Goal: Task Accomplishment & Management: Complete application form

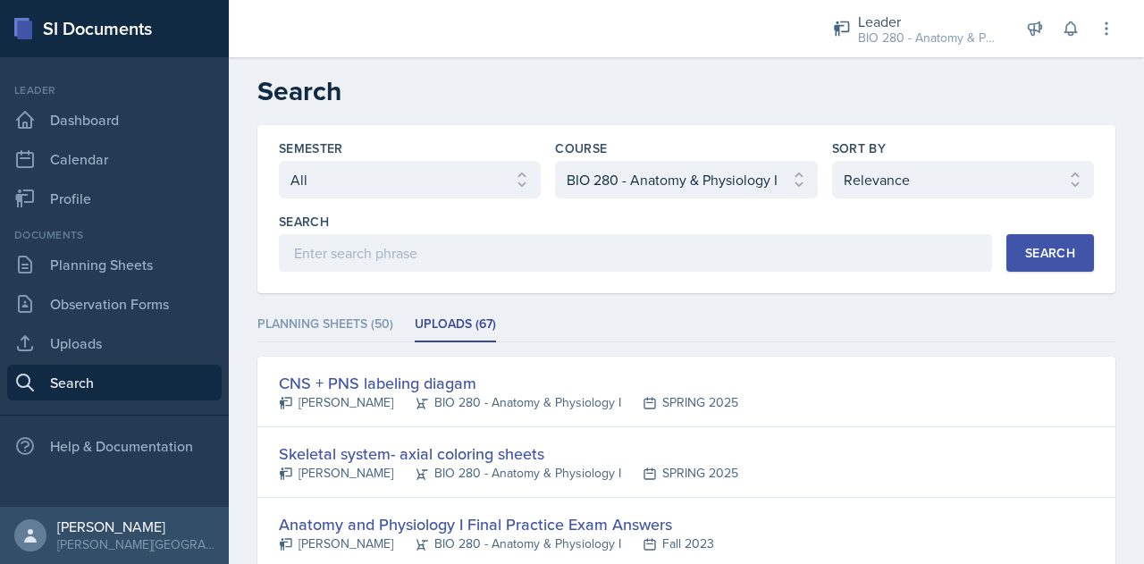
select select "all"
select select "6e5e078d-fba2-4e9b-94c0-75fd26f68b22"
select select "1"
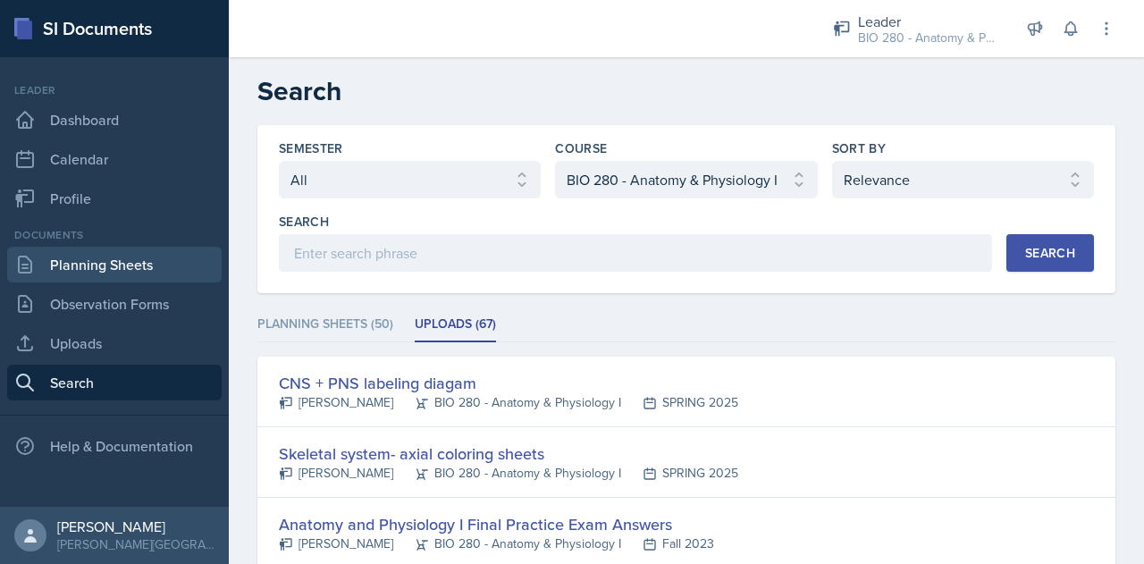
click at [76, 267] on link "Planning Sheets" at bounding box center [114, 265] width 214 height 36
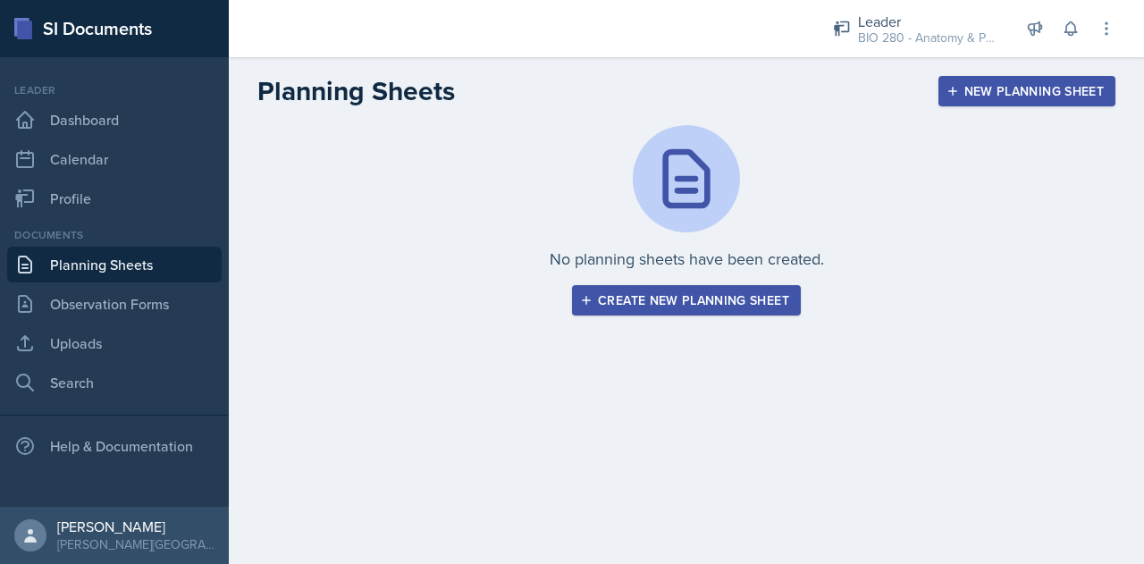
click at [685, 293] on div "Create new planning sheet" at bounding box center [687, 300] width 206 height 14
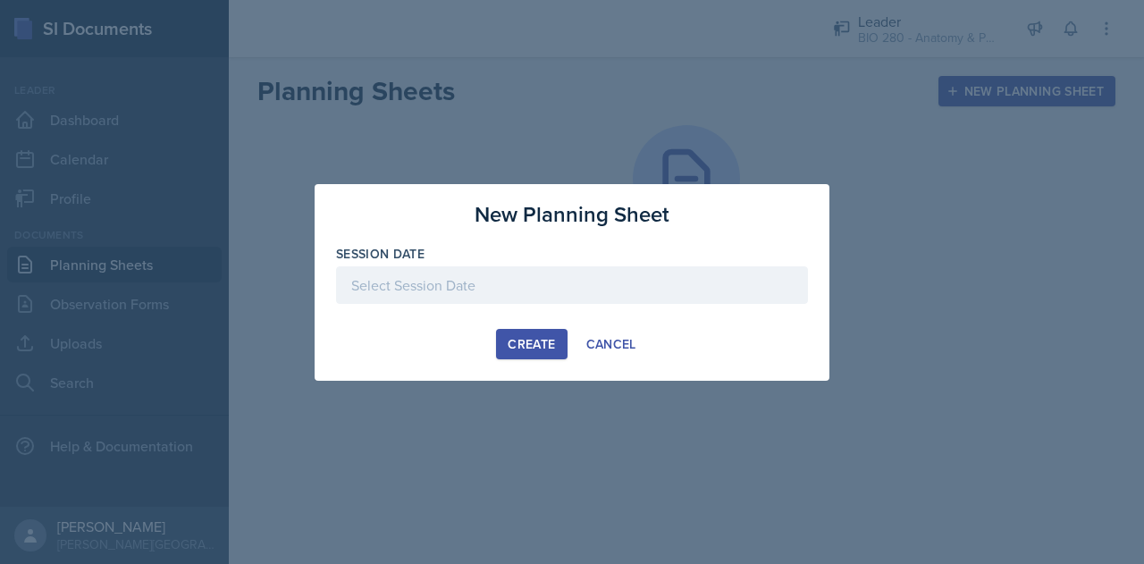
click at [624, 290] on div at bounding box center [572, 285] width 472 height 38
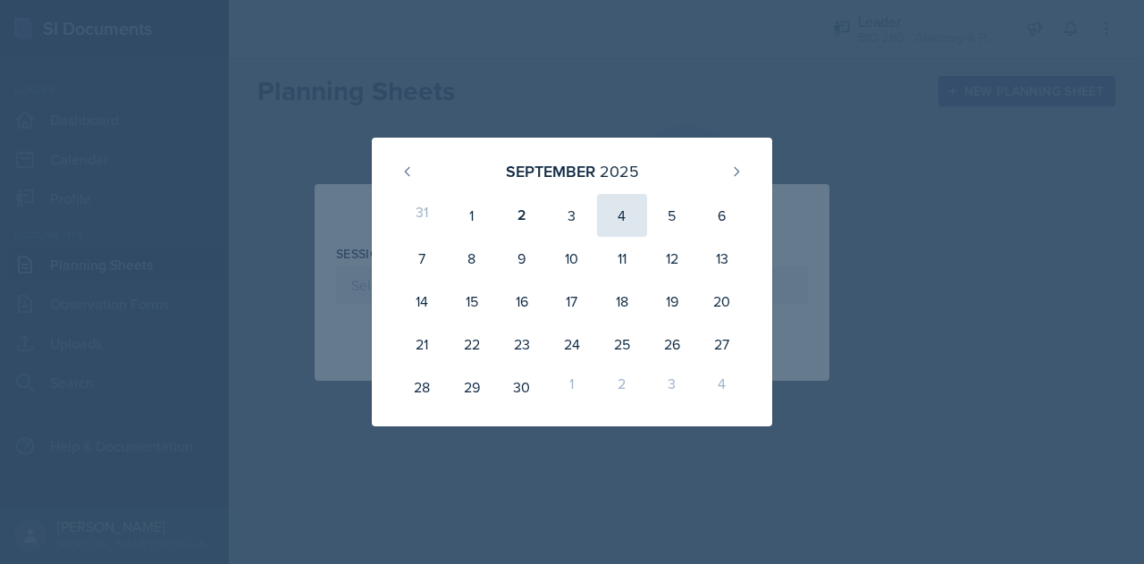
click at [620, 224] on div "4" at bounding box center [622, 215] width 50 height 43
type input "[DATE]"
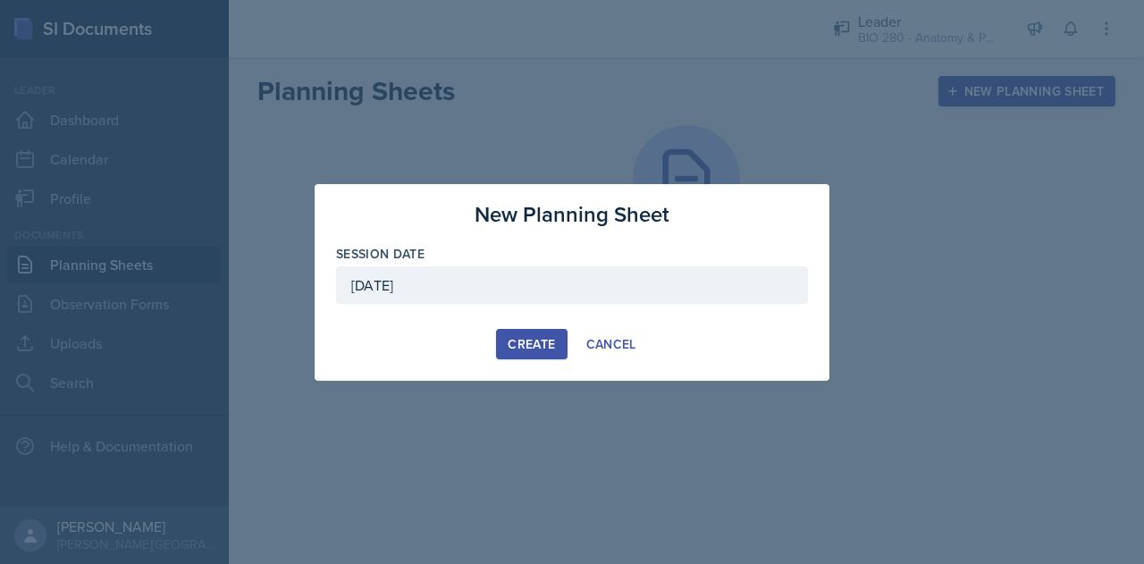
click at [446, 282] on div "[DATE]" at bounding box center [572, 285] width 472 height 38
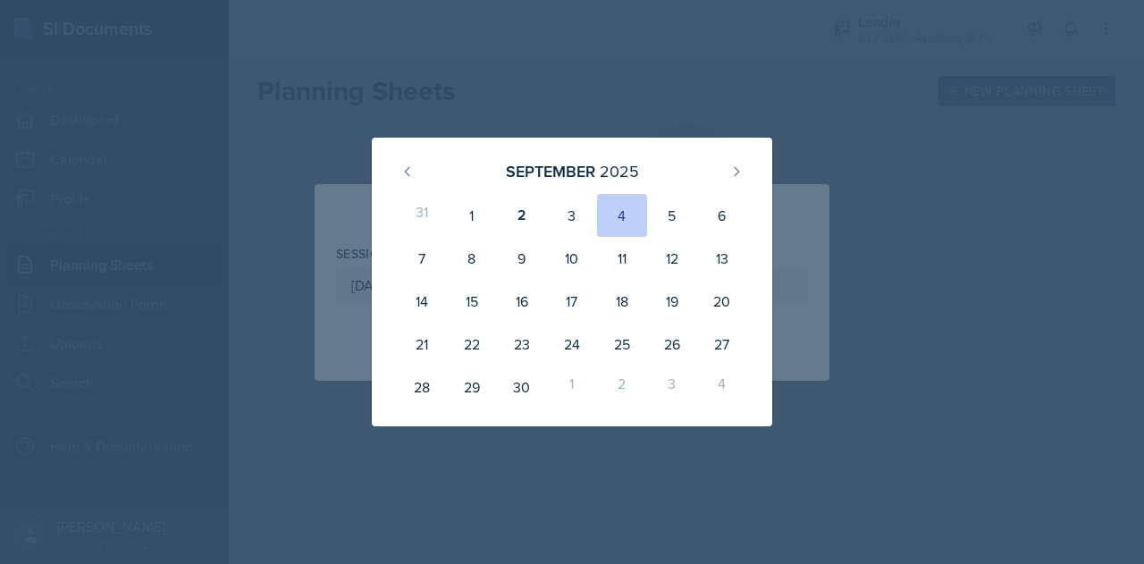
click at [735, 92] on div at bounding box center [572, 282] width 1144 height 564
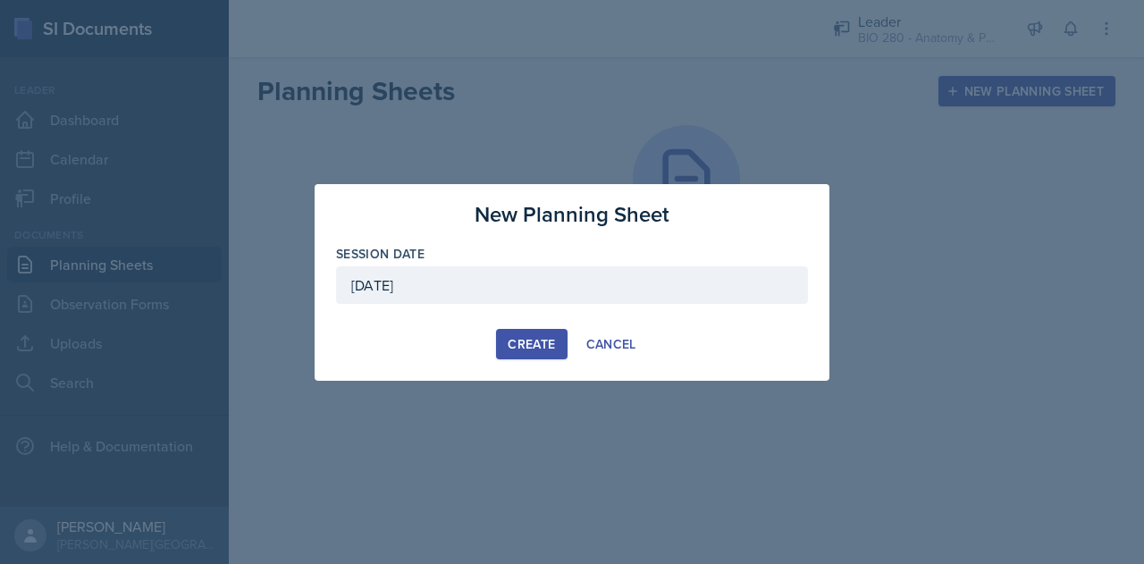
click at [535, 348] on div "Create" at bounding box center [531, 344] width 47 height 14
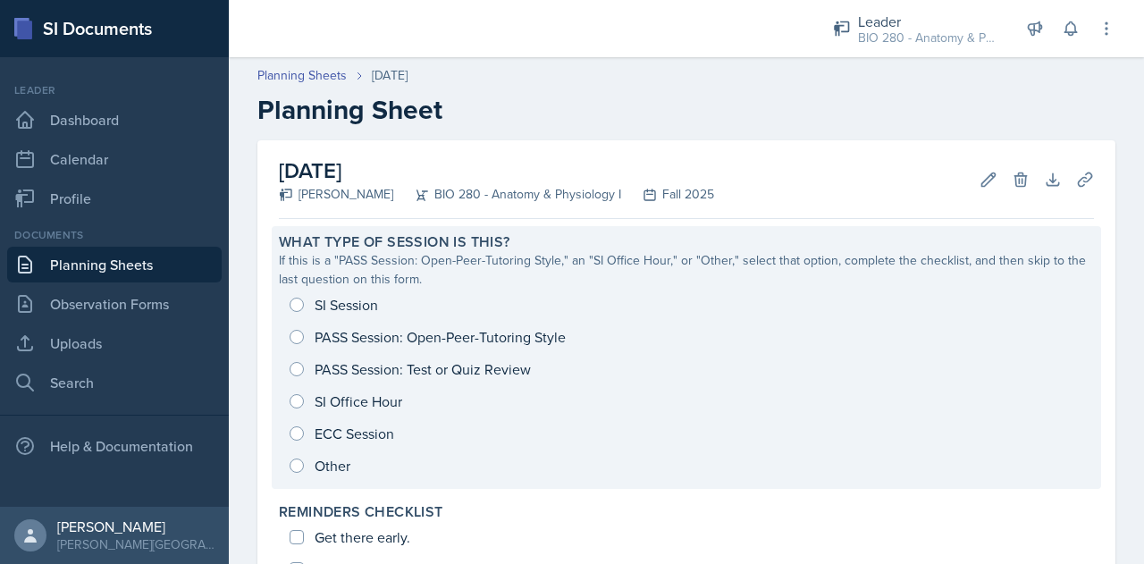
click at [306, 302] on div "SI Session PASS Session: Open-Peer-Tutoring Style PASS Session: Test or Quiz Re…" at bounding box center [686, 385] width 815 height 193
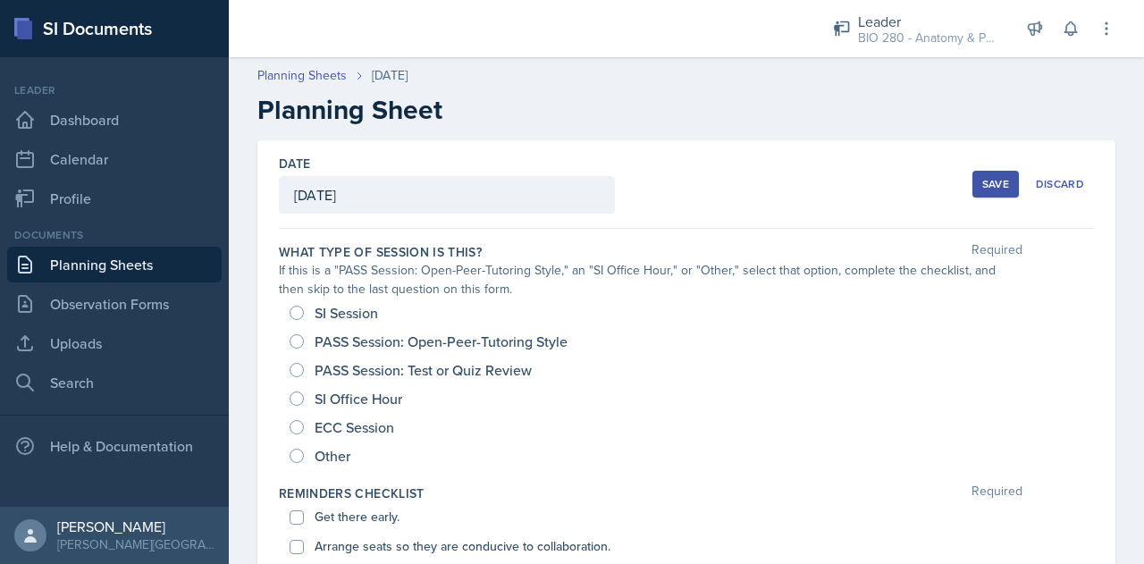
click at [302, 306] on div "SI Session" at bounding box center [336, 313] width 92 height 29
click at [296, 312] on input "SI Session" at bounding box center [297, 313] width 14 height 14
radio input "true"
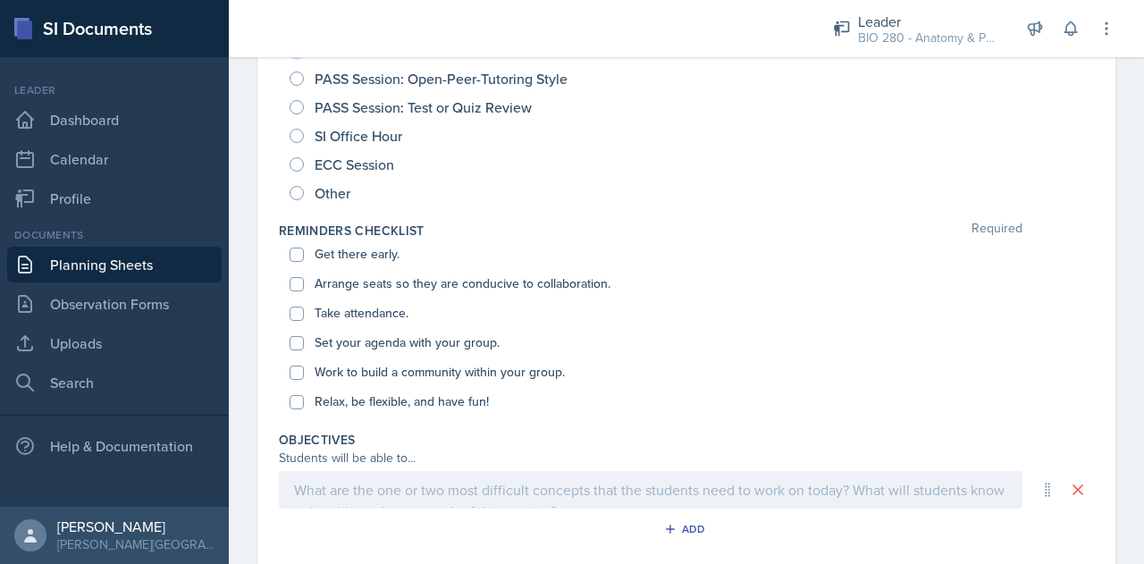
scroll to position [311, 0]
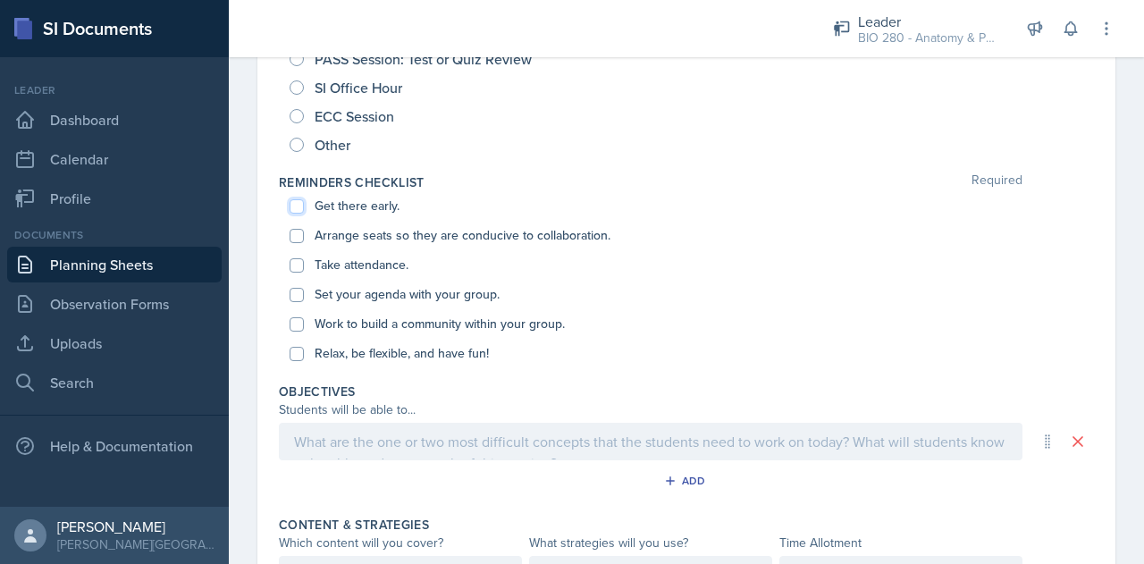
click at [299, 207] on input "Get there early." at bounding box center [297, 206] width 14 height 14
checkbox input "true"
click at [298, 229] on input "Arrange seats so they are conducive to collaboration." at bounding box center [297, 236] width 14 height 14
checkbox input "true"
click at [297, 264] on input "Take attendance." at bounding box center [297, 265] width 14 height 14
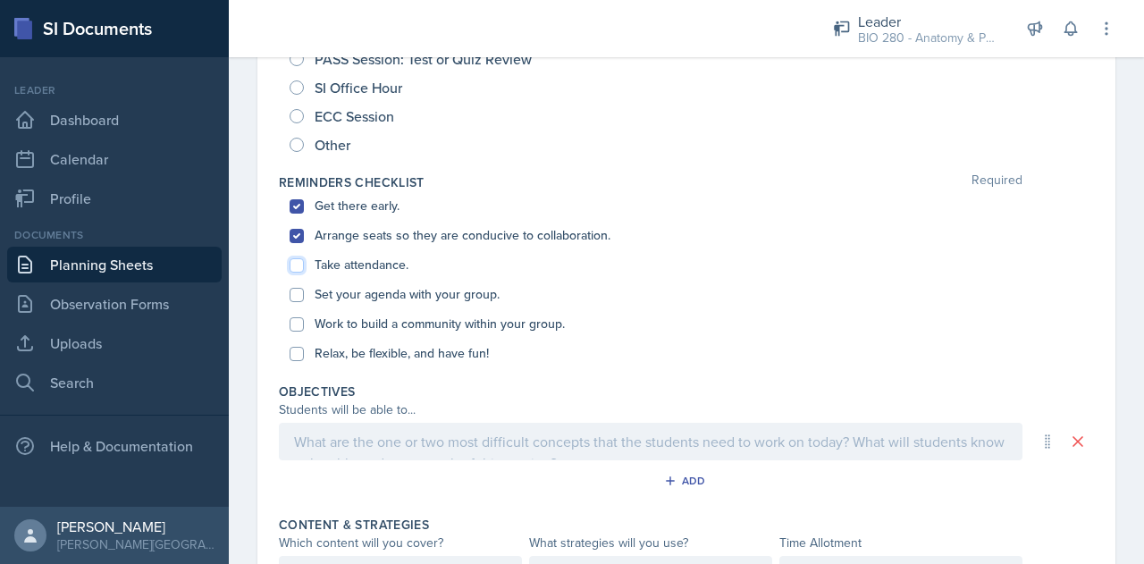
checkbox input "true"
click at [297, 296] on input "Set your agenda with your group." at bounding box center [297, 295] width 14 height 14
checkbox input "true"
click at [299, 314] on div "Work to build a community within your group." at bounding box center [687, 323] width 794 height 29
click at [304, 323] on div "Work to build a community within your group." at bounding box center [687, 323] width 794 height 29
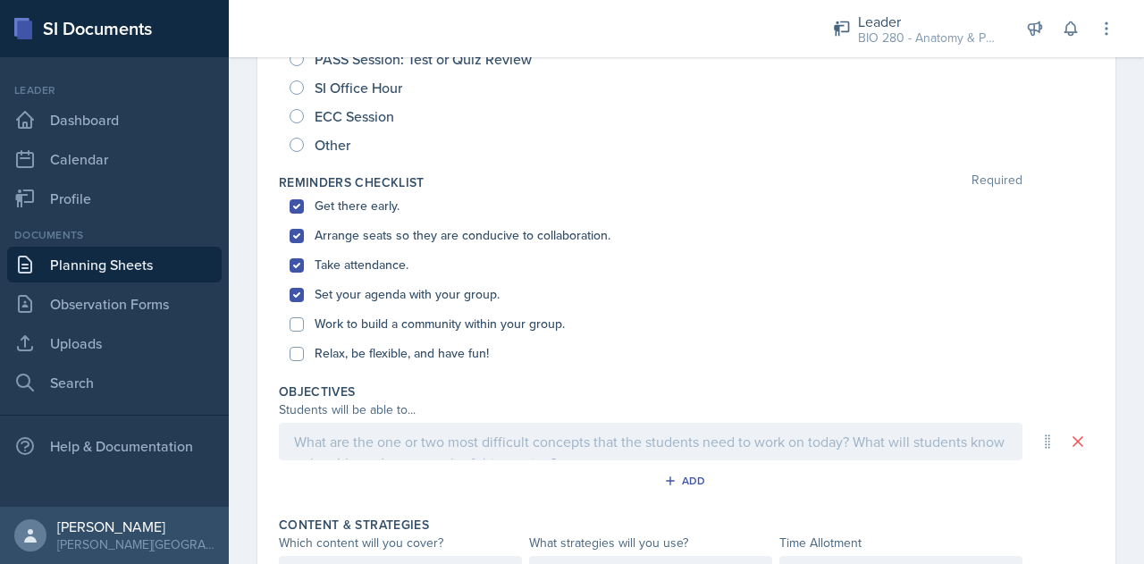
click at [291, 314] on div "Work to build a community within your group." at bounding box center [687, 323] width 794 height 29
click at [299, 328] on input "Work to build a community within your group." at bounding box center [297, 324] width 14 height 14
checkbox input "true"
click at [300, 350] on input "Relax, be flexible, and have fun!" at bounding box center [297, 354] width 14 height 14
checkbox input "true"
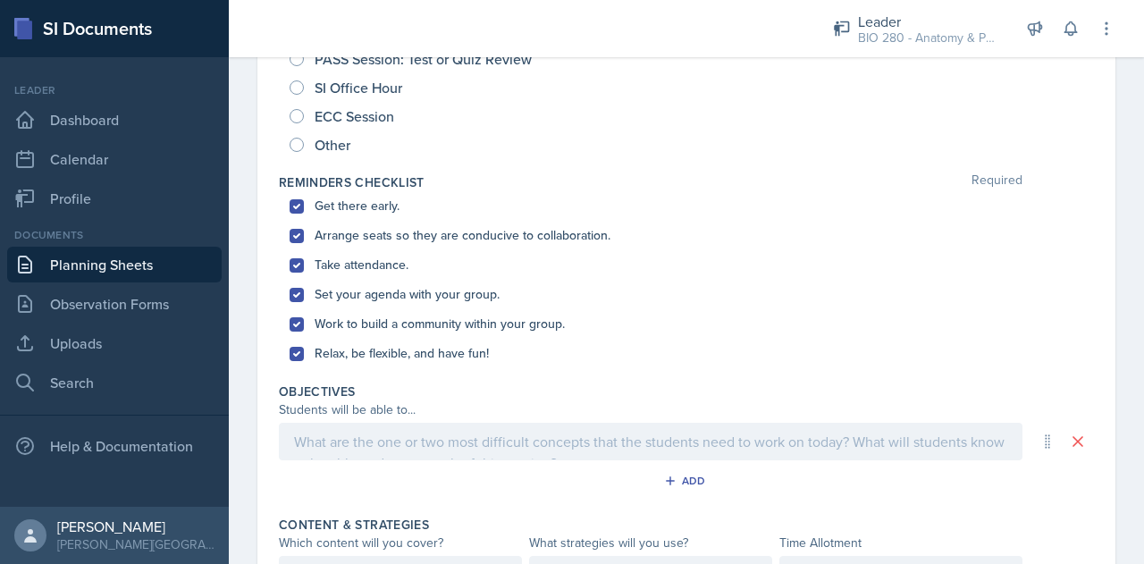
scroll to position [341, 0]
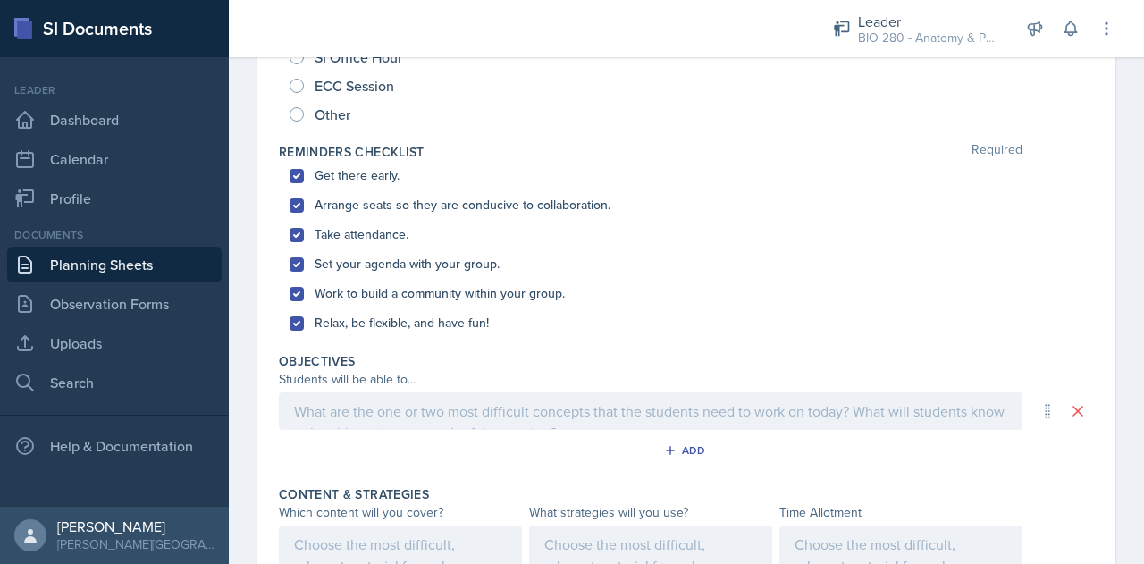
click at [315, 422] on p at bounding box center [650, 410] width 713 height 21
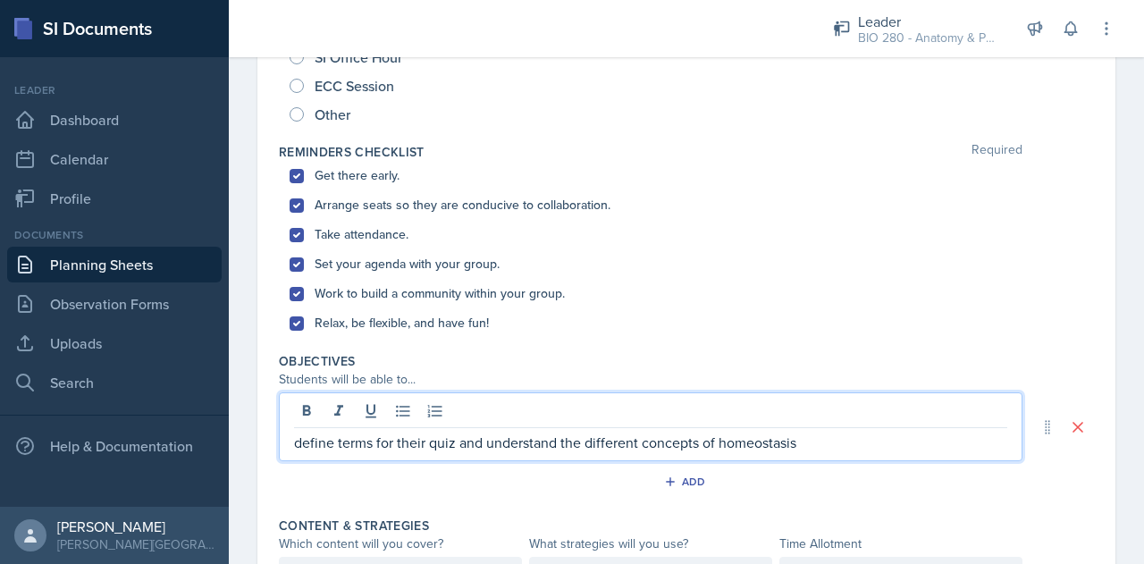
click at [720, 447] on p "define terms for their quiz and understand the different concepts of homeostasis" at bounding box center [650, 442] width 713 height 21
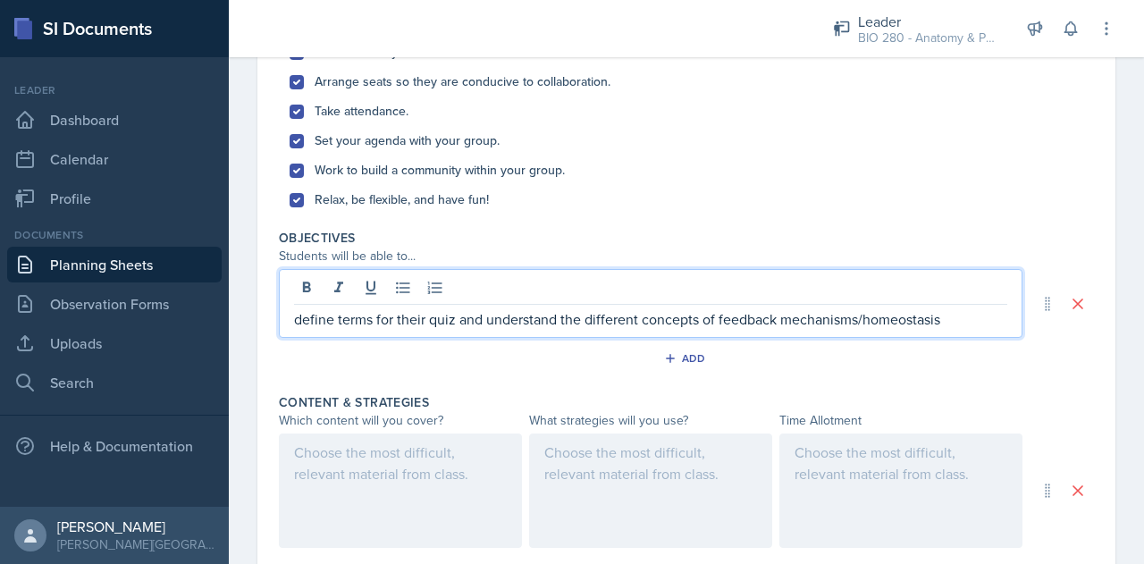
scroll to position [490, 0]
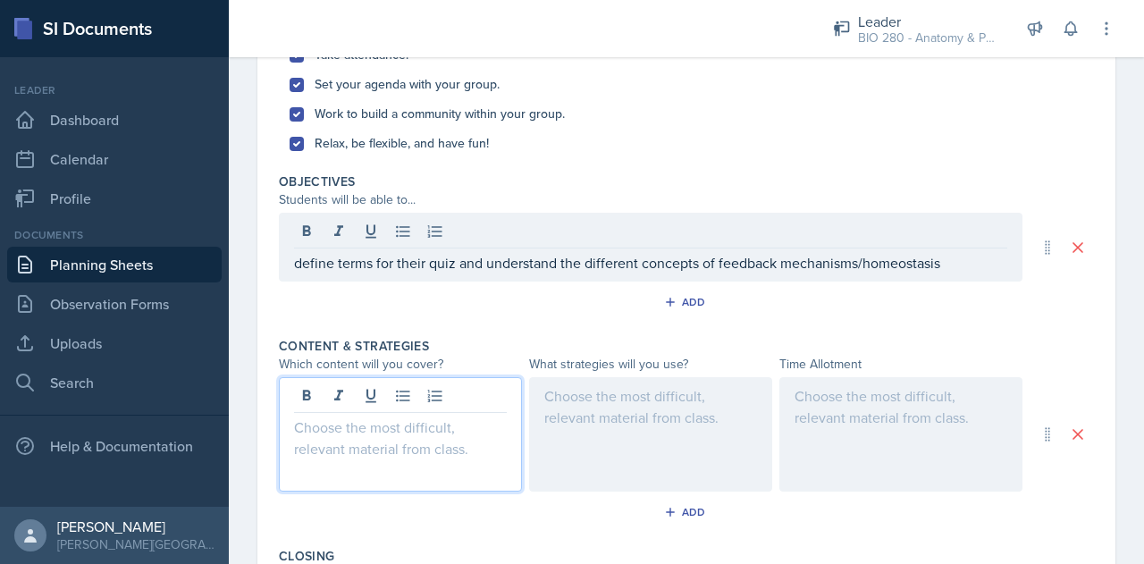
click at [298, 417] on p at bounding box center [400, 426] width 213 height 21
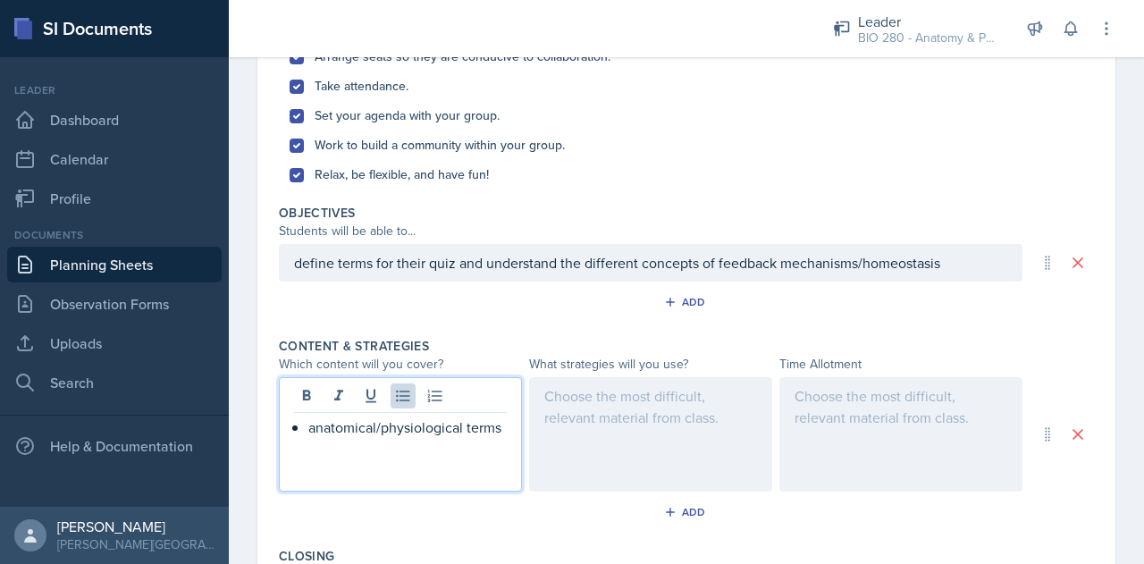
click at [497, 425] on p "anatomical/physiological terms" at bounding box center [407, 426] width 198 height 21
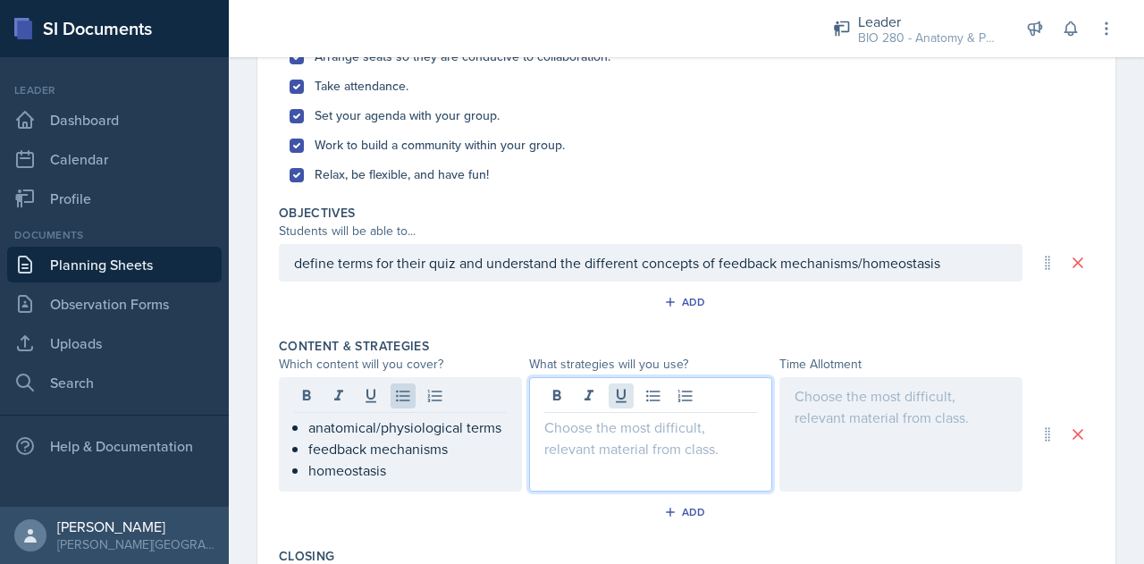
click at [624, 391] on div at bounding box center [650, 434] width 243 height 114
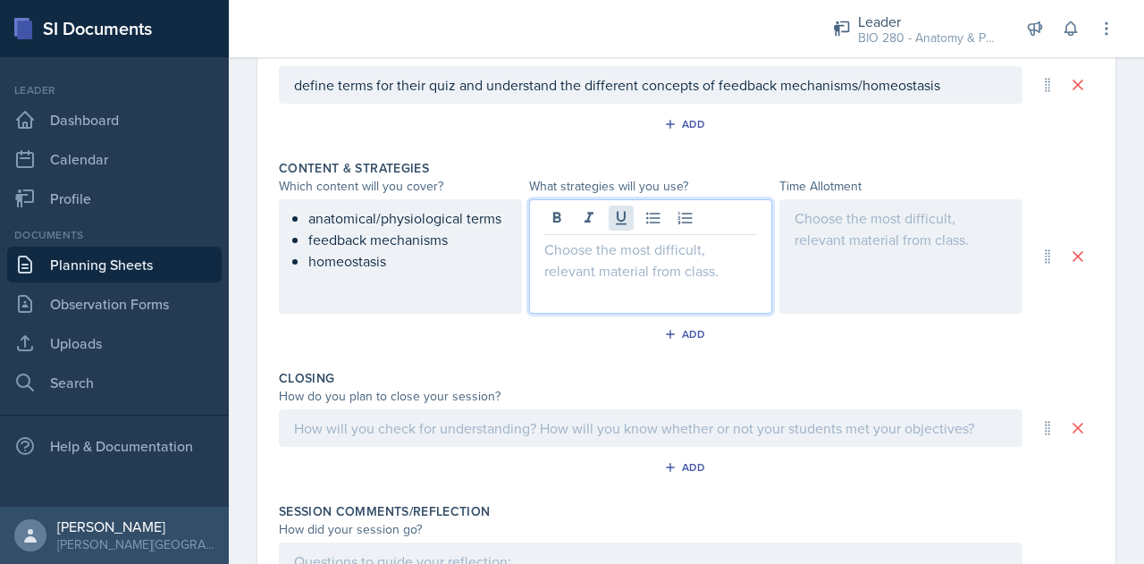
scroll to position [667, 0]
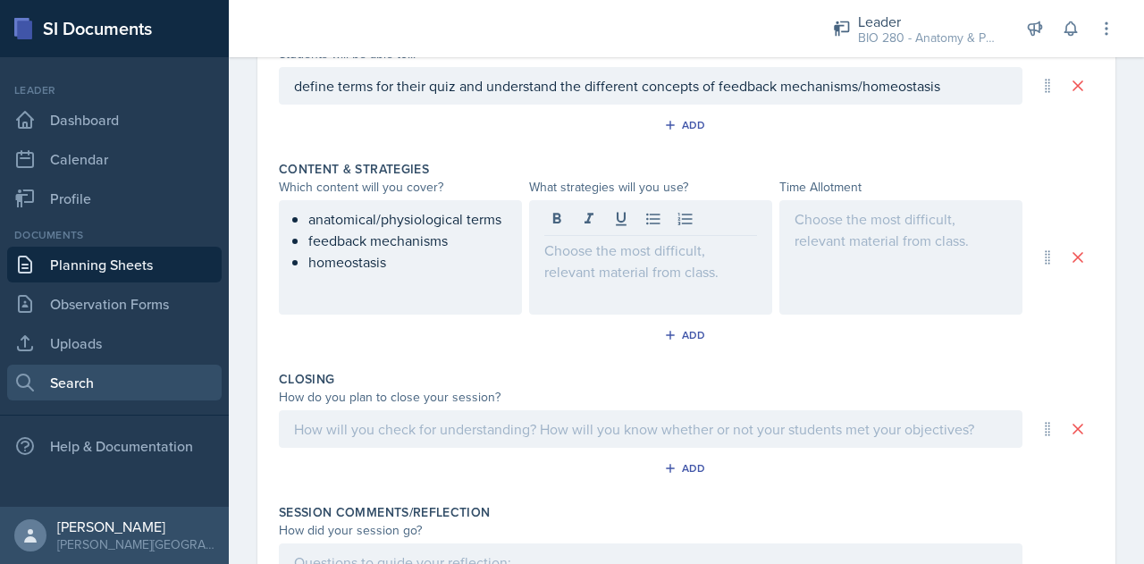
click at [71, 385] on link "Search" at bounding box center [114, 383] width 214 height 36
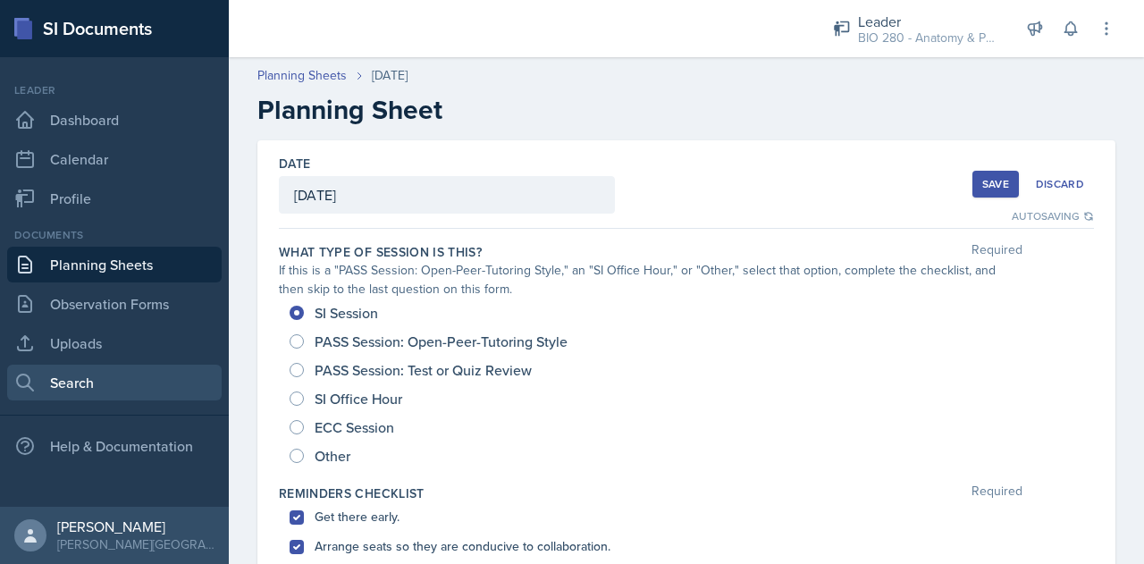
select select "all"
select select "1"
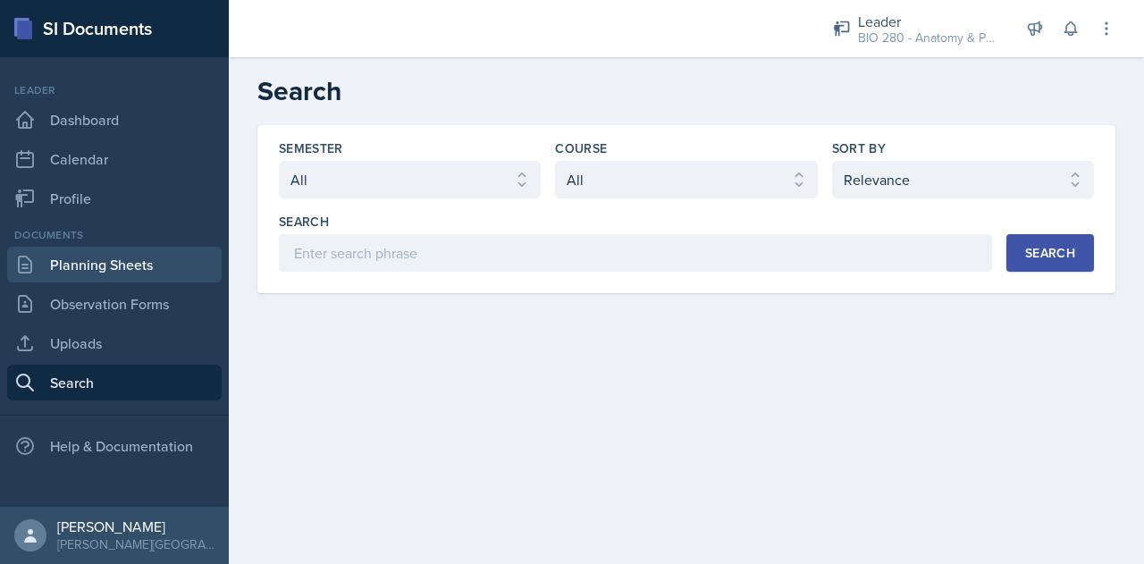
click at [97, 274] on link "Planning Sheets" at bounding box center [114, 265] width 214 height 36
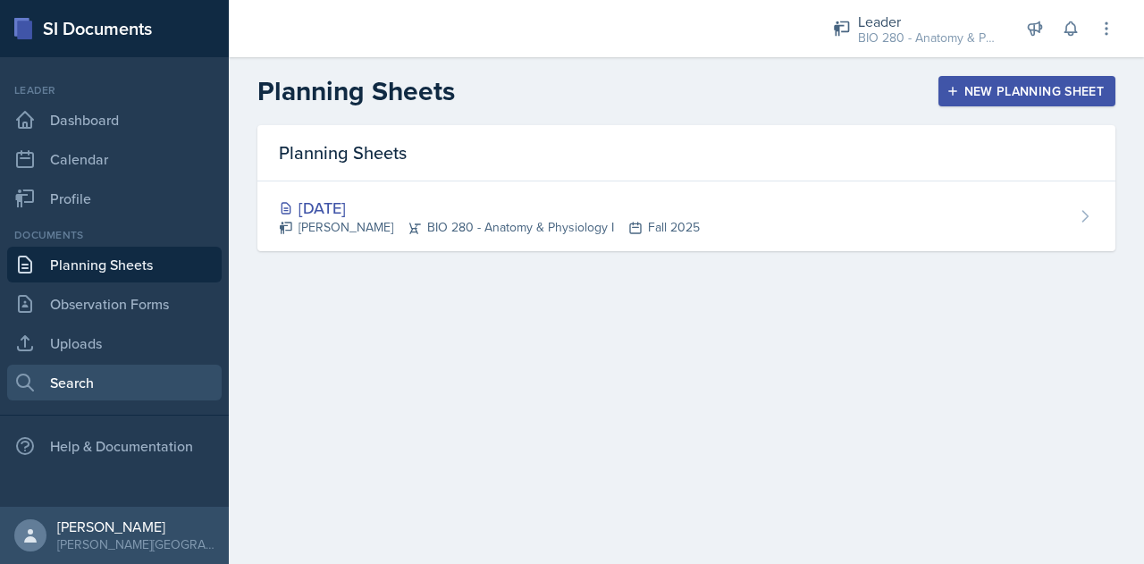
click at [113, 375] on link "Search" at bounding box center [114, 383] width 214 height 36
select select "all"
select select "1"
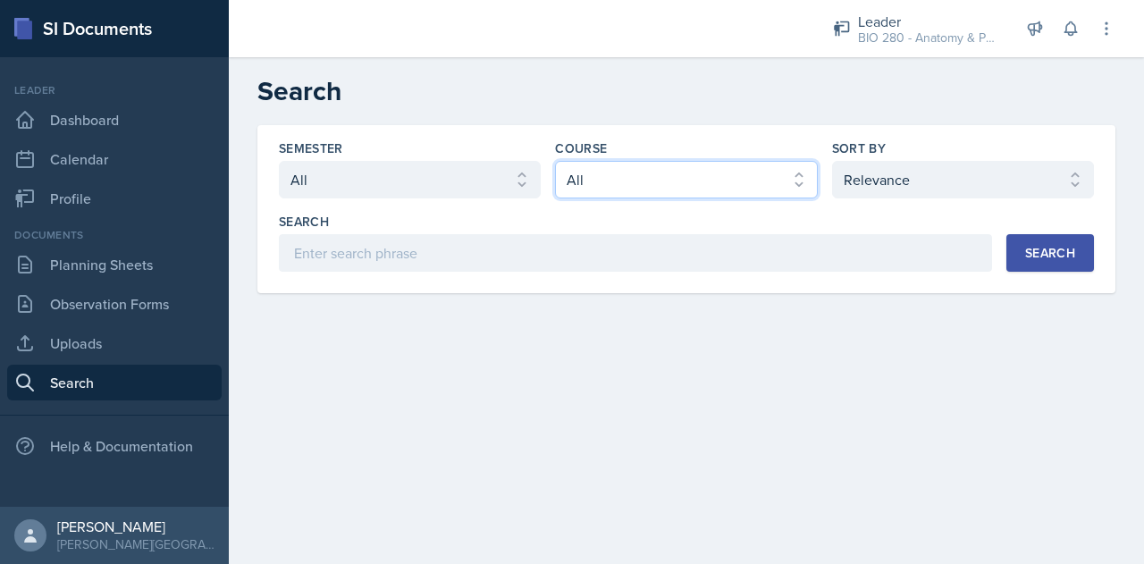
click at [642, 178] on select "Select course All ACCT 113 - Principles of Accounting I ACCT 213 - Intermediate…" at bounding box center [686, 180] width 262 height 38
select select "6e5e078d-fba2-4e9b-94c0-75fd26f68b22"
click at [555, 161] on select "Select course All ACCT 113 - Principles of Accounting I ACCT 213 - Intermediate…" at bounding box center [686, 180] width 262 height 38
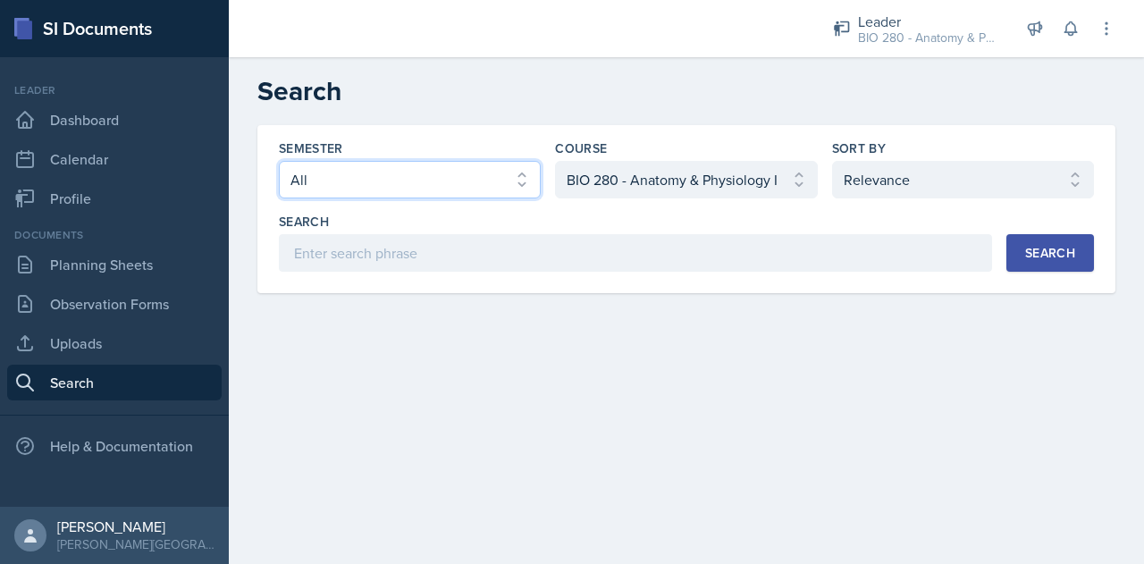
click at [526, 176] on select "Select semester All Fall 2025 SPRING 2025 Fall 2024 Spring 2024 Fall 2023 Sprin…" at bounding box center [410, 180] width 262 height 38
click at [1061, 239] on button "Search" at bounding box center [1050, 253] width 88 height 38
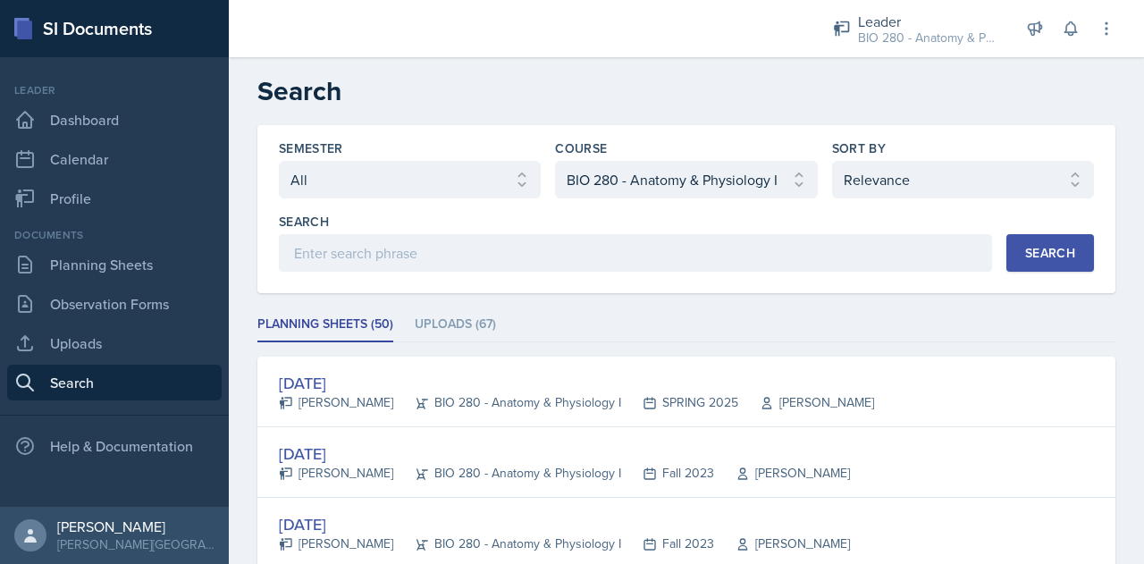
scroll to position [1, 0]
click at [949, 155] on div "Sort By" at bounding box center [963, 148] width 262 height 18
click at [952, 164] on select "Select sort by Relevance Document Date (Asc) Document Date (Desc)" at bounding box center [963, 179] width 262 height 38
click at [832, 160] on select "Select sort by Relevance Document Date (Asc) Document Date (Desc)" at bounding box center [963, 179] width 262 height 38
click at [1053, 245] on div "Search" at bounding box center [1050, 252] width 50 height 14
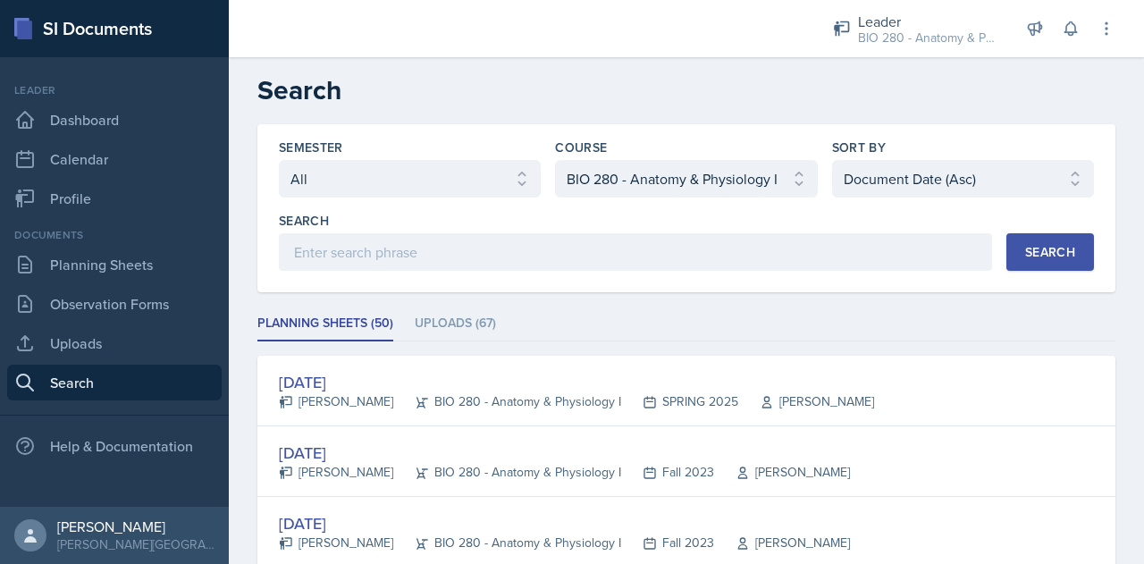
scroll to position [0, 0]
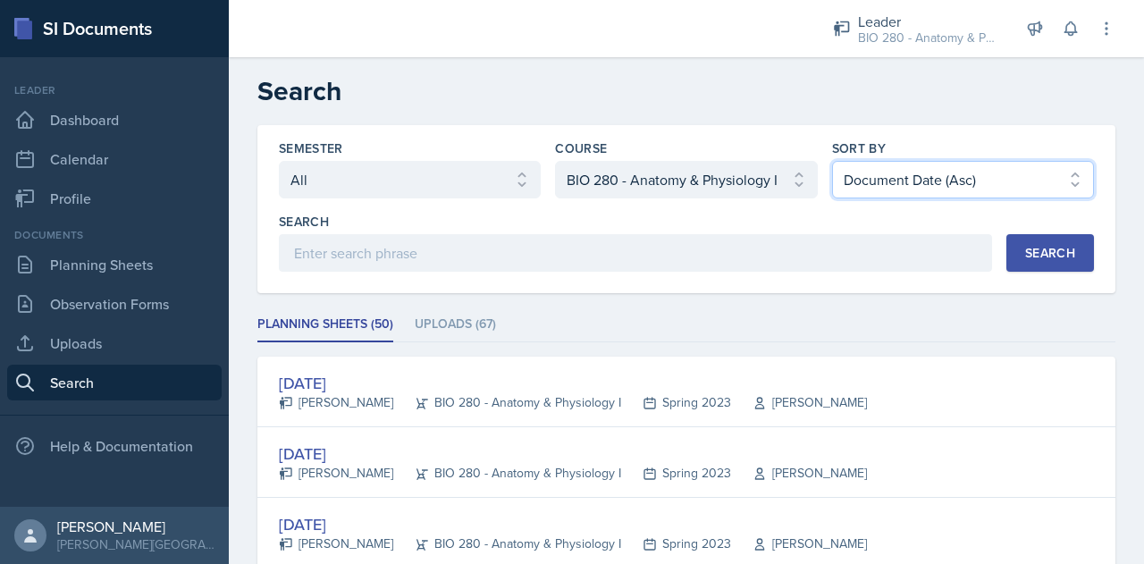
click at [976, 176] on select "Select sort by Relevance Document Date (Asc) Document Date (Desc)" at bounding box center [963, 180] width 262 height 38
select select "3"
click at [832, 161] on select "Select sort by Relevance Document Date (Asc) Document Date (Desc)" at bounding box center [963, 180] width 262 height 38
click at [1040, 257] on div "Search" at bounding box center [1050, 253] width 50 height 14
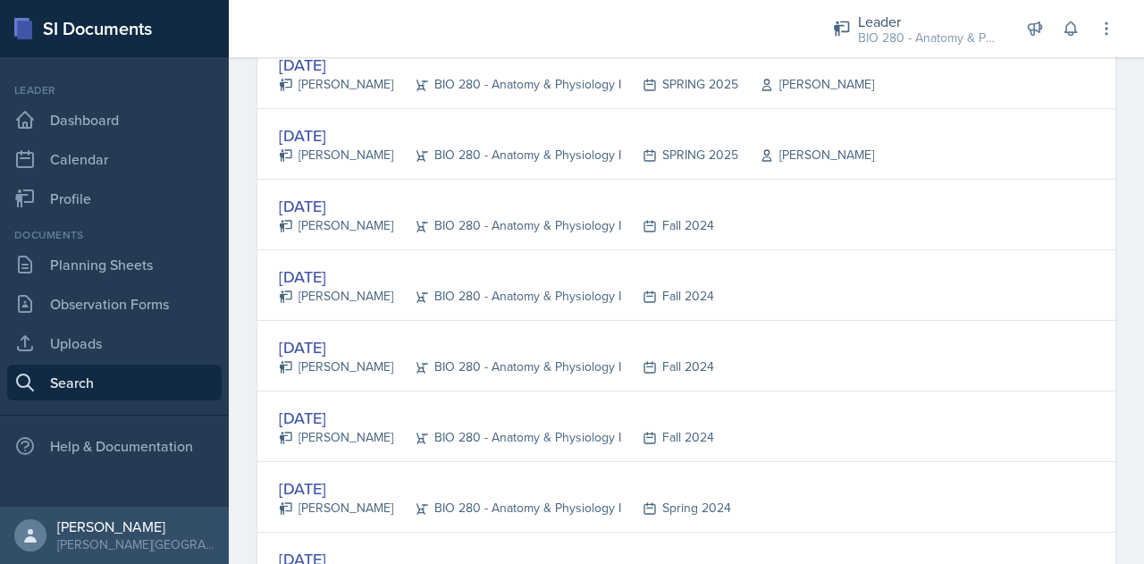
scroll to position [813, 0]
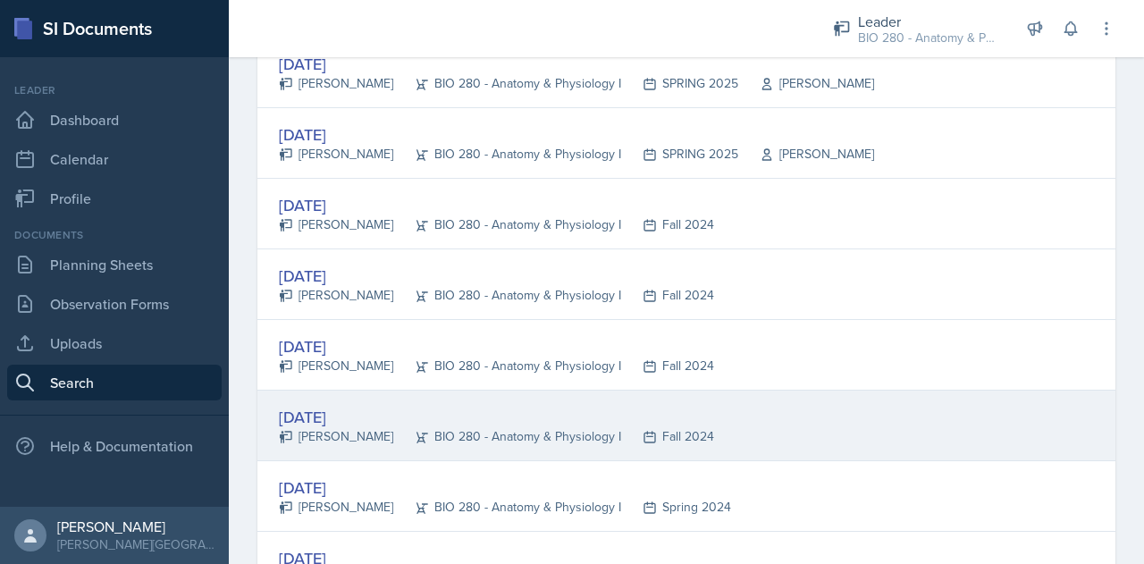
drag, startPoint x: 805, startPoint y: 450, endPoint x: 694, endPoint y: 428, distance: 112.9
click at [694, 428] on div "[DATE] [PERSON_NAME] BIO 280 - Anatomy & Physiology I Fall 2024" at bounding box center [686, 426] width 858 height 71
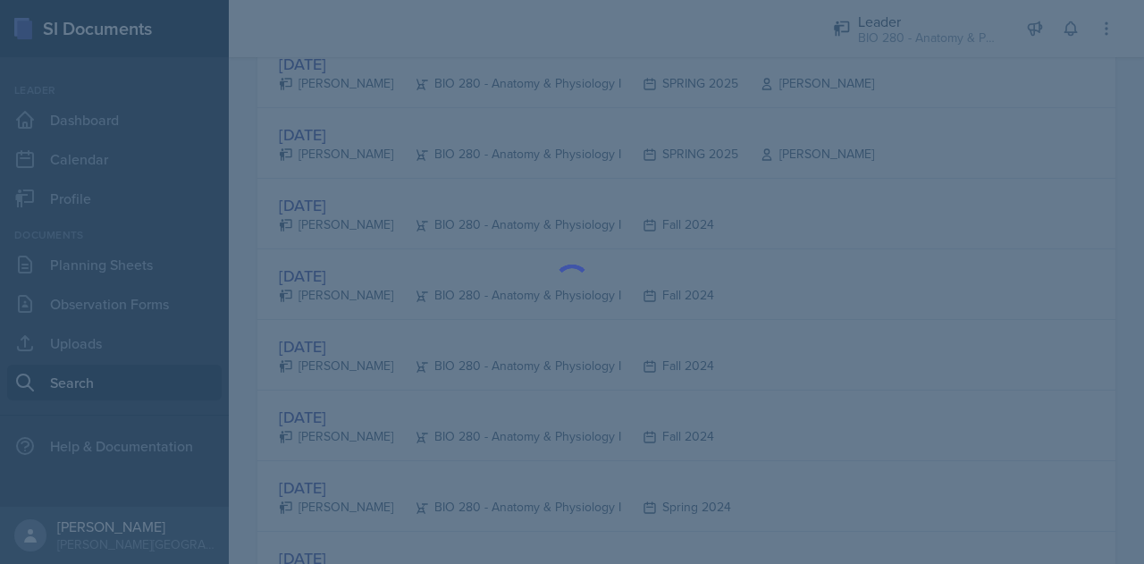
click at [694, 428] on div at bounding box center [572, 282] width 1144 height 564
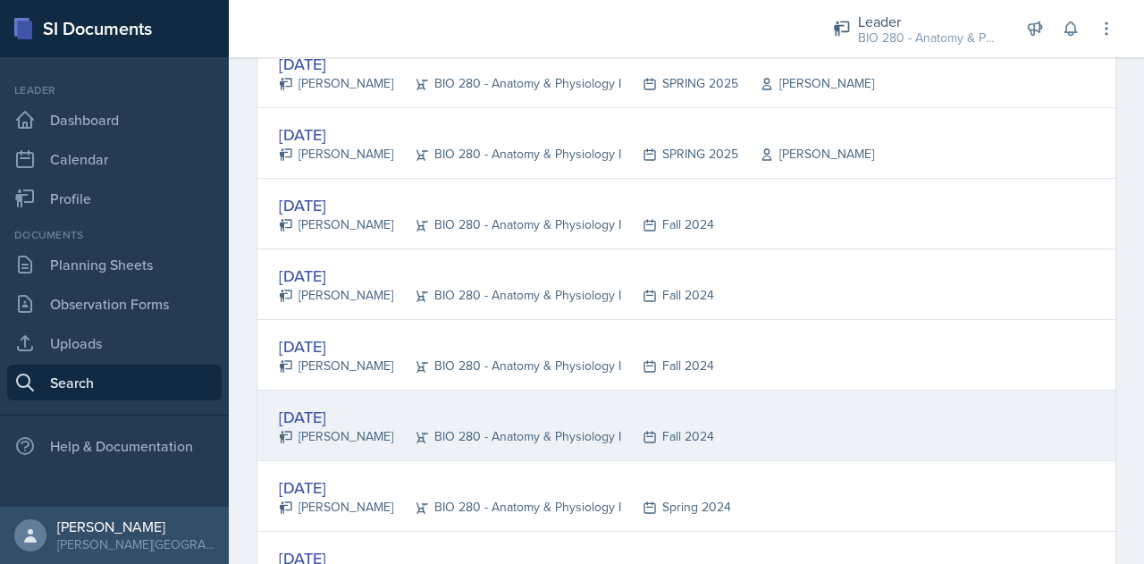
click at [330, 409] on div "[DATE]" at bounding box center [496, 417] width 435 height 24
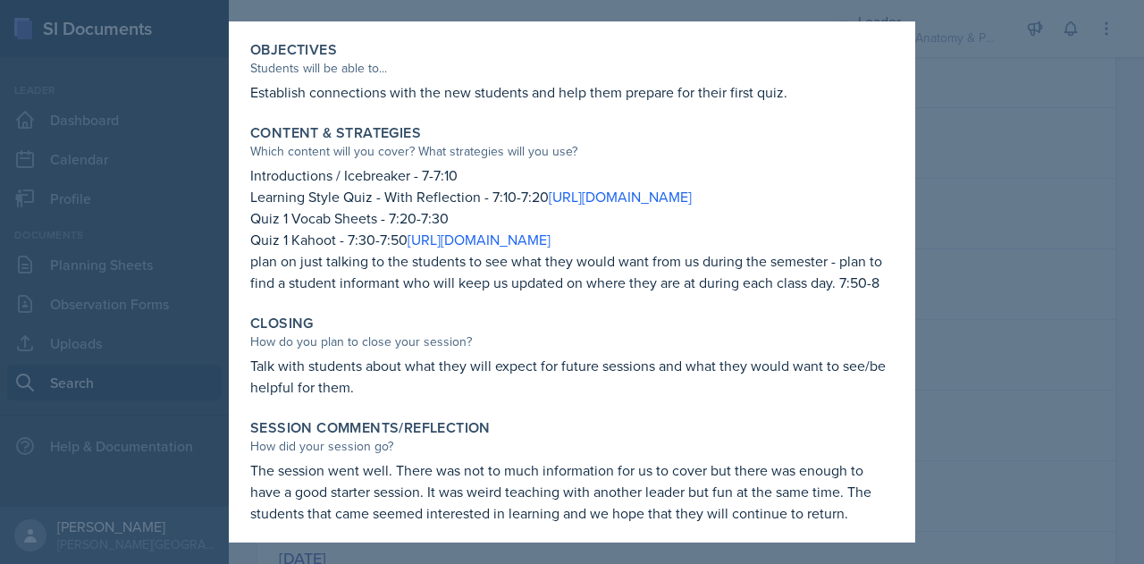
scroll to position [542, 0]
click at [1042, 146] on div at bounding box center [572, 282] width 1144 height 564
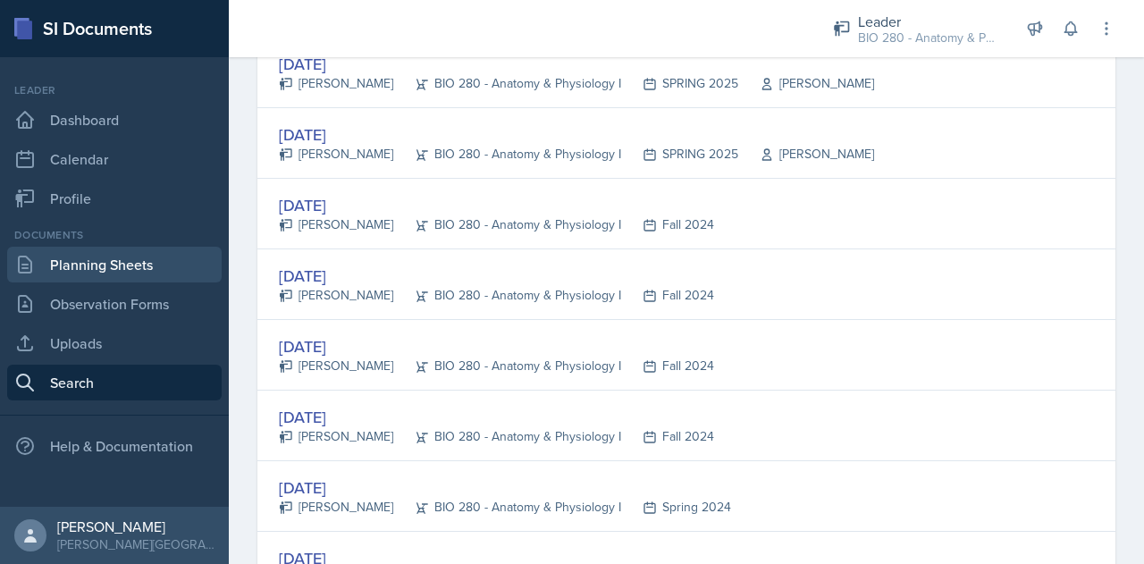
click at [100, 256] on link "Planning Sheets" at bounding box center [114, 265] width 214 height 36
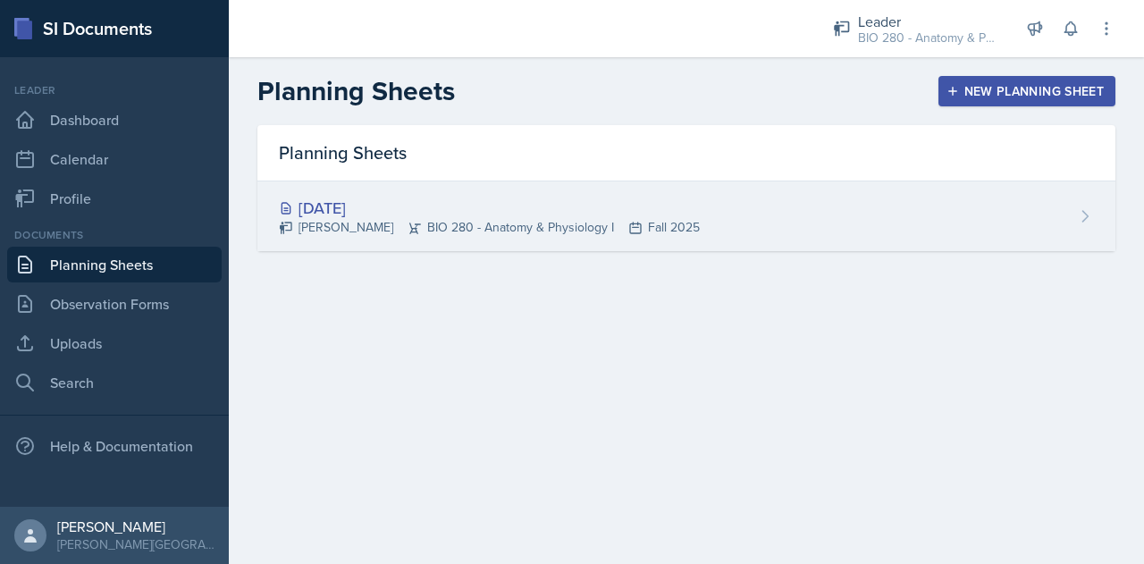
click at [418, 209] on div "[DATE]" at bounding box center [489, 208] width 421 height 24
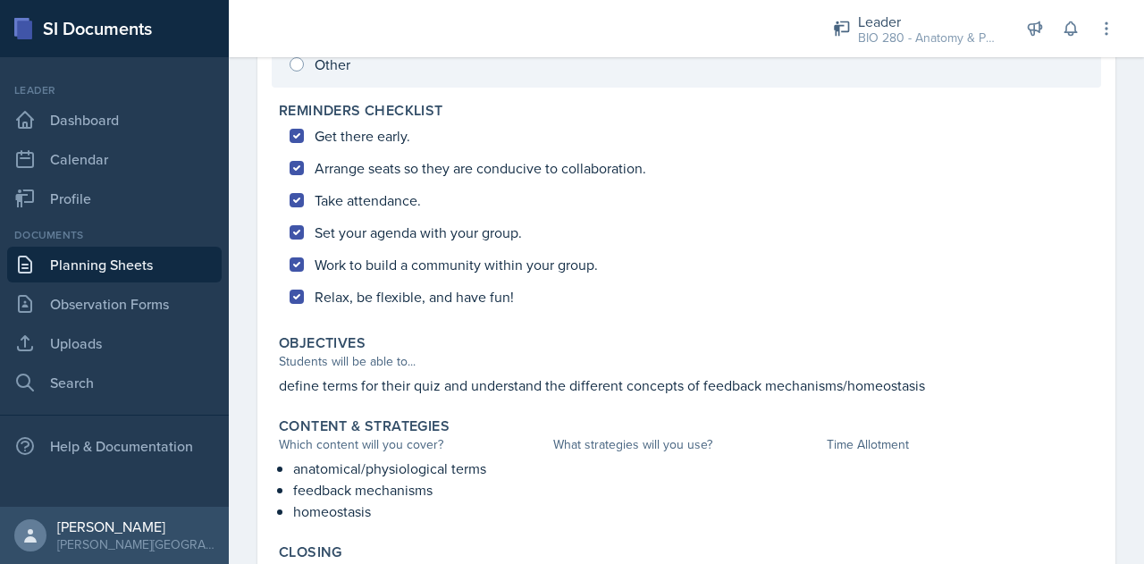
scroll to position [407, 0]
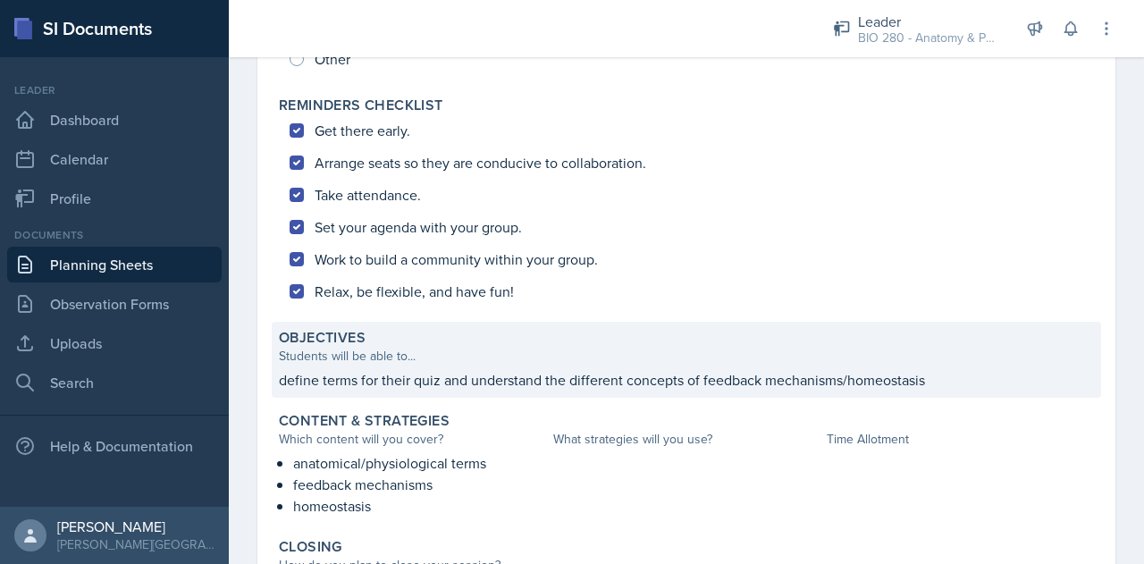
click at [617, 367] on div "Objectives Students will be able to... define terms for their quiz and understa…" at bounding box center [686, 360] width 829 height 76
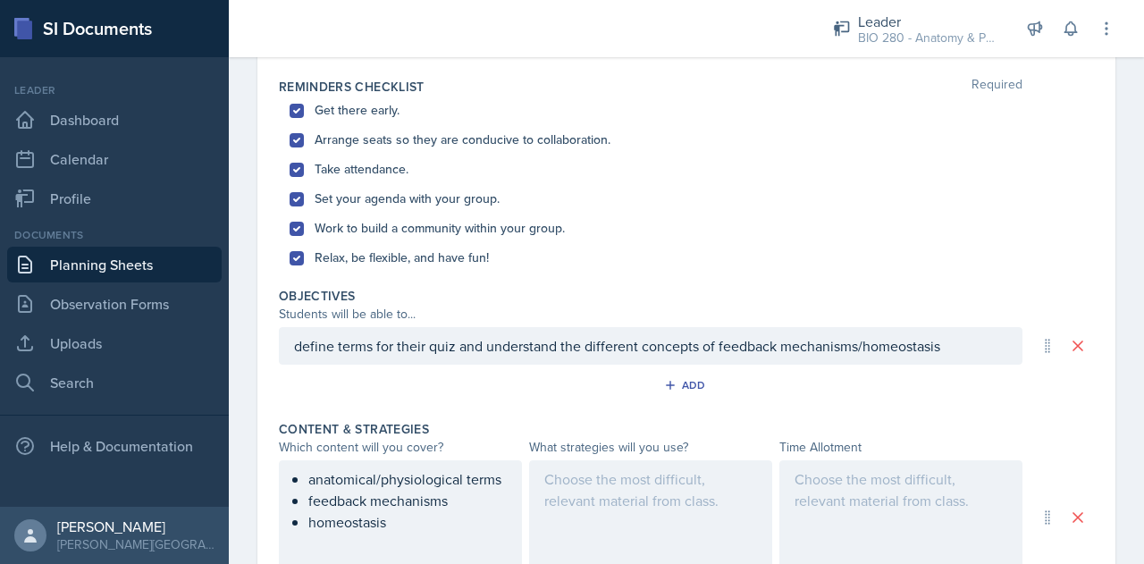
click at [974, 343] on div "define terms for their quiz and understand the different concepts of feedback m…" at bounding box center [651, 346] width 744 height 38
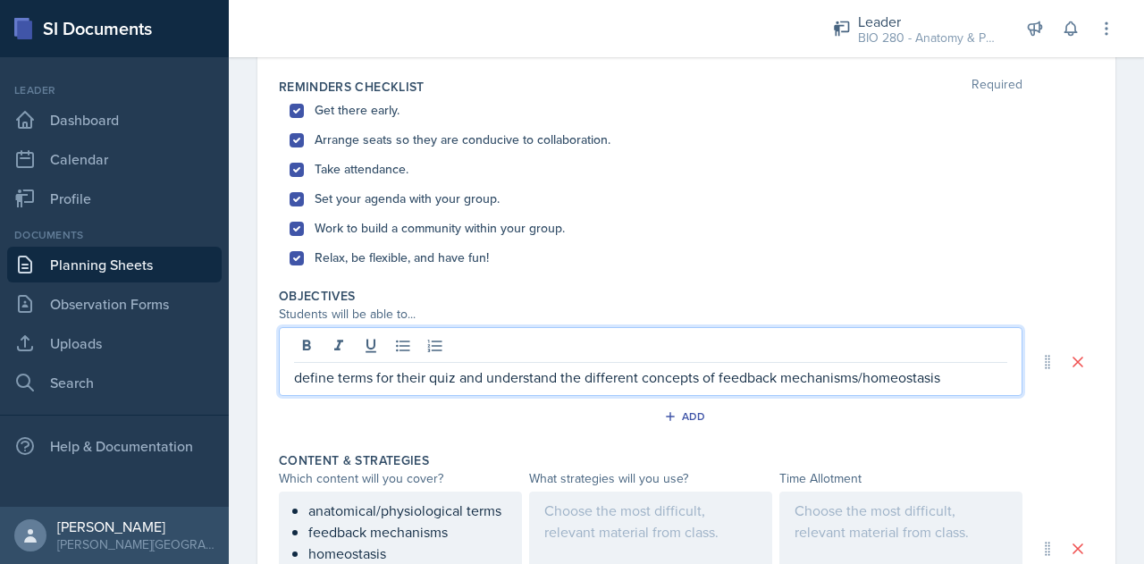
click at [974, 343] on div at bounding box center [650, 347] width 713 height 29
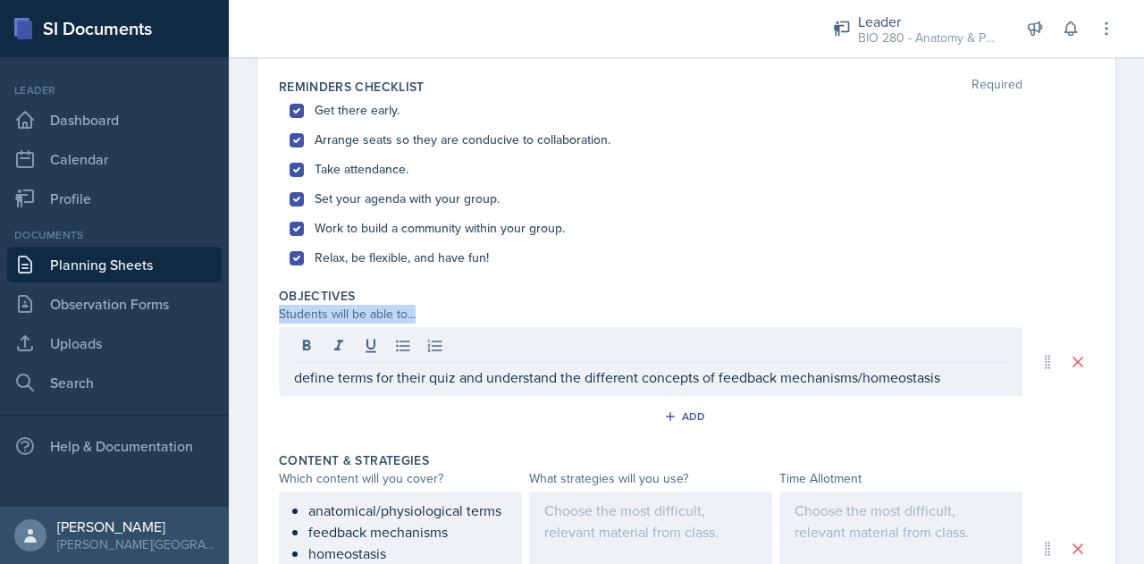
click at [974, 343] on div at bounding box center [650, 347] width 713 height 29
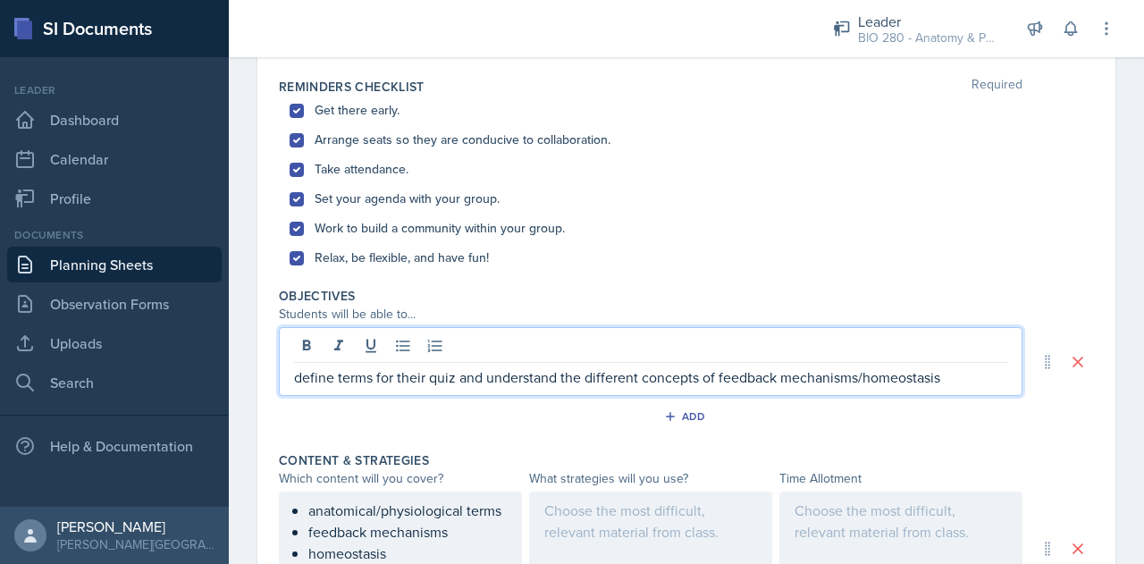
click at [944, 377] on p "define terms for their quiz and understand the different concepts of feedback m…" at bounding box center [650, 376] width 713 height 21
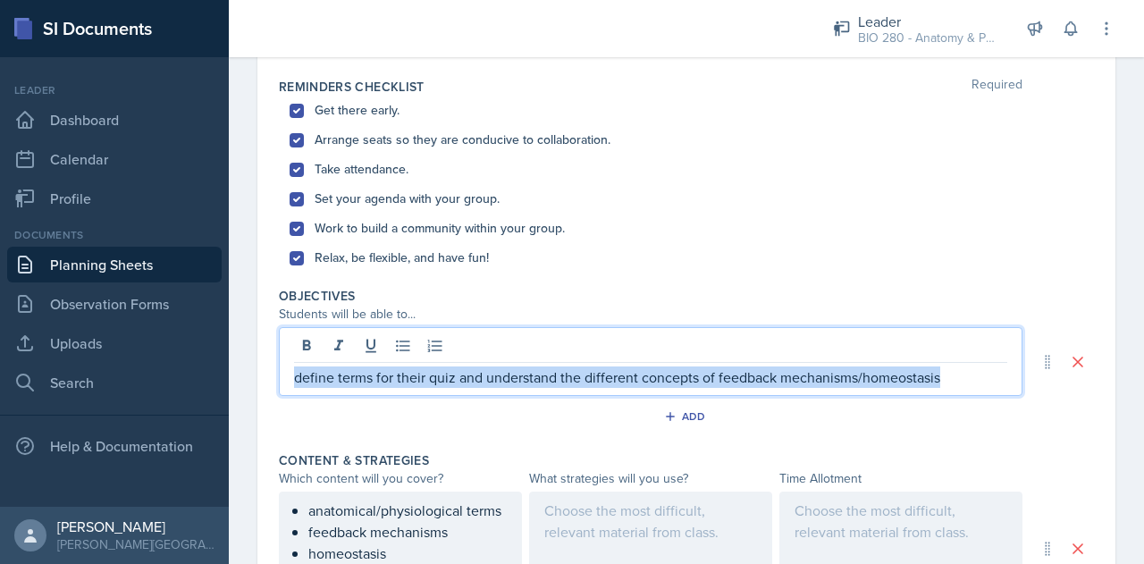
click at [944, 377] on p "define terms for their quiz and understand the different concepts of feedback m…" at bounding box center [650, 376] width 713 height 21
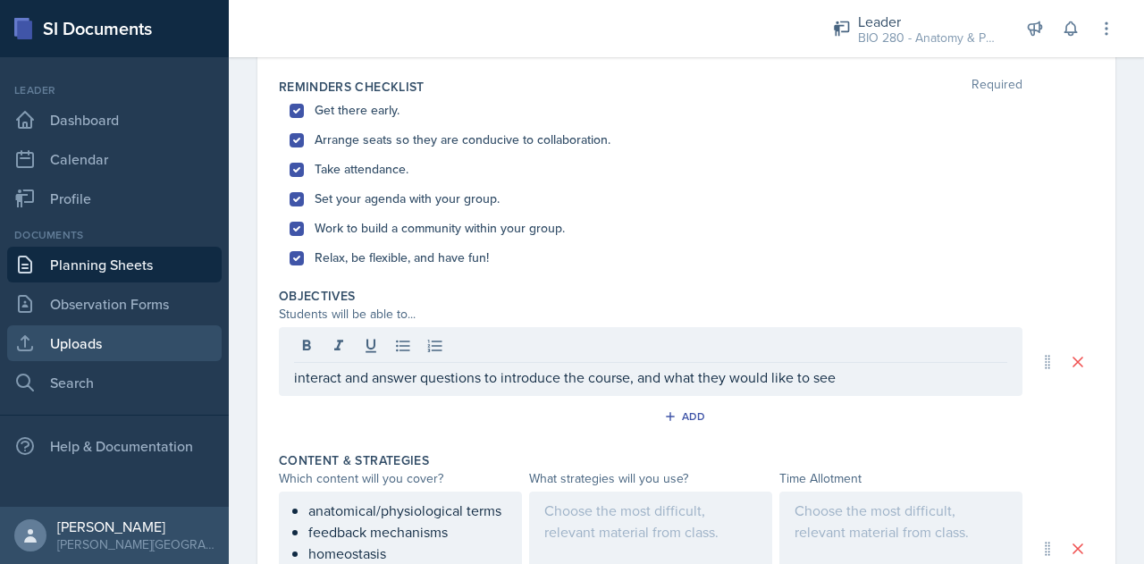
click at [90, 348] on link "Uploads" at bounding box center [114, 343] width 214 height 36
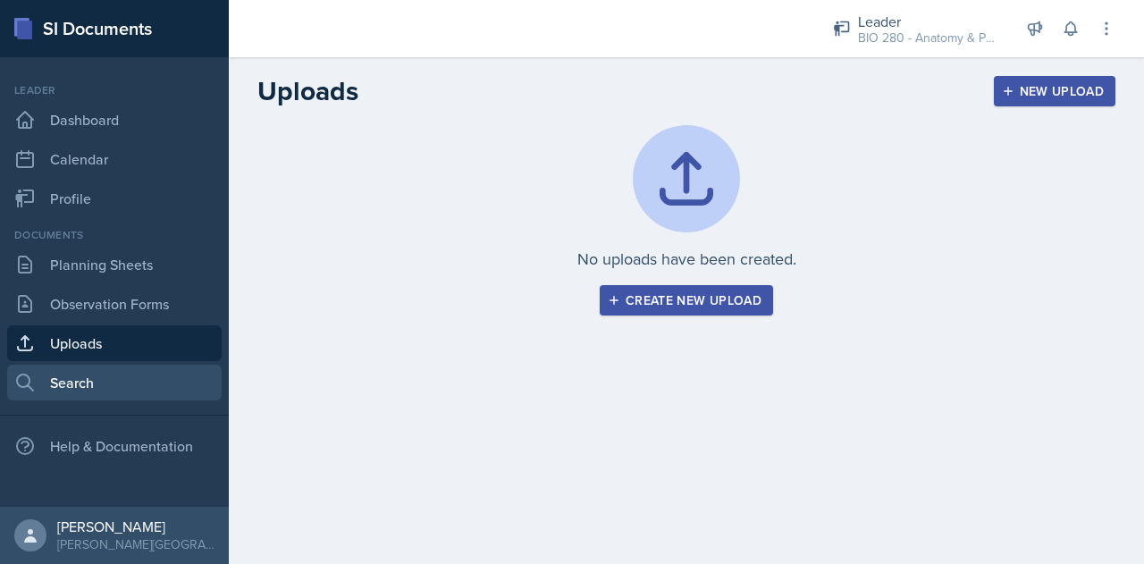
click at [93, 374] on link "Search" at bounding box center [114, 383] width 214 height 36
select select "all"
select select "1"
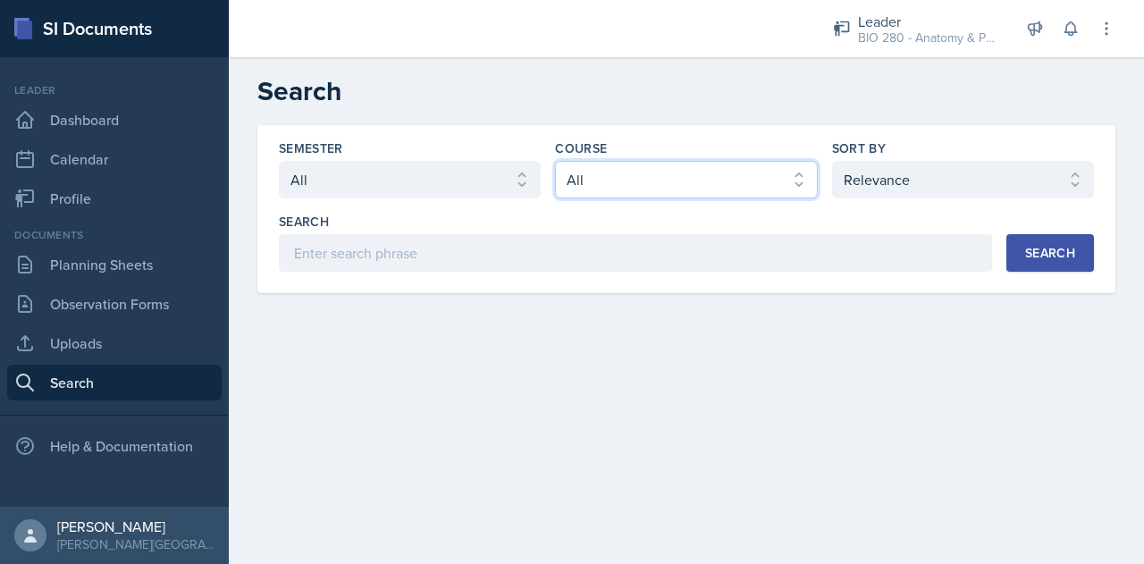
click at [699, 170] on select "Select course All ACCT 113 - Principles of Accounting I ACCT 213 - Intermediate…" at bounding box center [686, 180] width 262 height 38
select select "6e5e078d-fba2-4e9b-94c0-75fd26f68b22"
click at [555, 161] on select "Select course All ACCT 113 - Principles of Accounting I ACCT 213 - Intermediate…" at bounding box center [686, 180] width 262 height 38
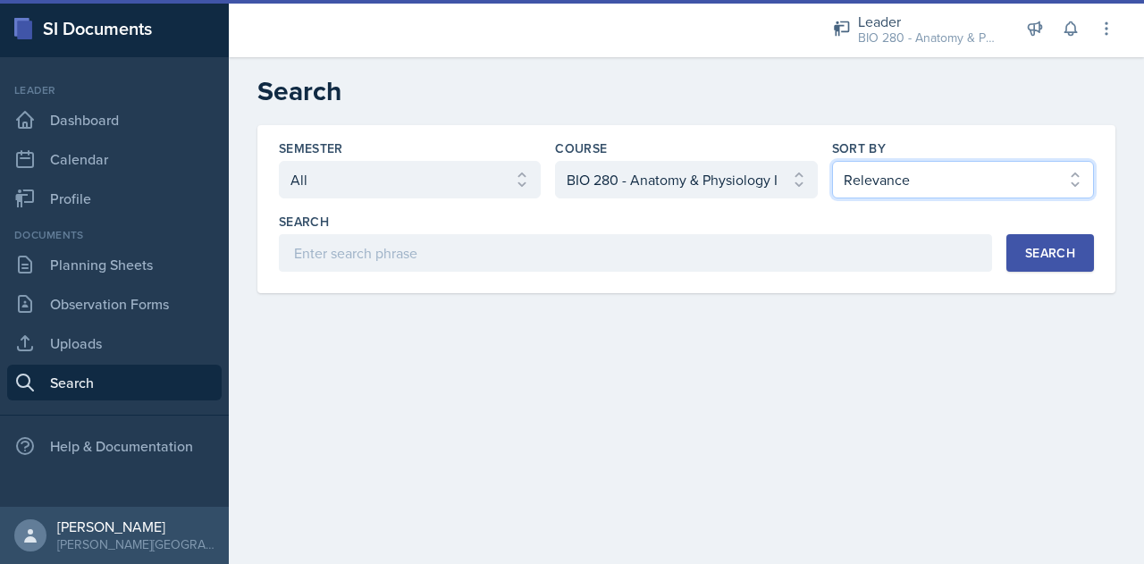
click at [985, 176] on select "Select sort by Relevance Document Date (Asc) Document Date (Desc)" at bounding box center [963, 180] width 262 height 38
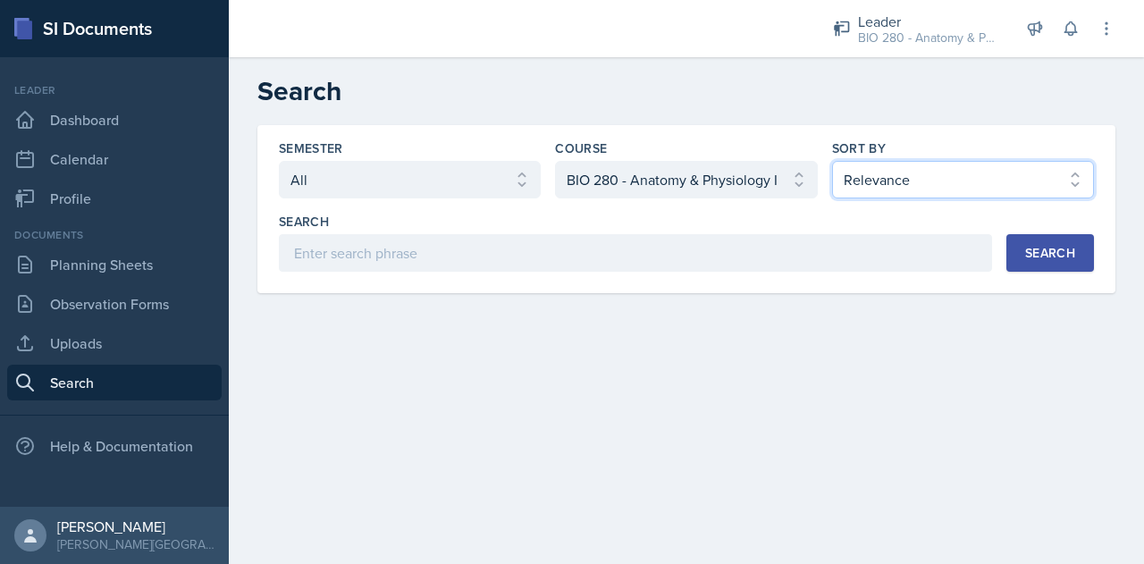
select select "3"
click at [832, 161] on select "Select sort by Relevance Document Date (Asc) Document Date (Desc)" at bounding box center [963, 180] width 262 height 38
click at [1055, 249] on div "Search" at bounding box center [1050, 253] width 50 height 14
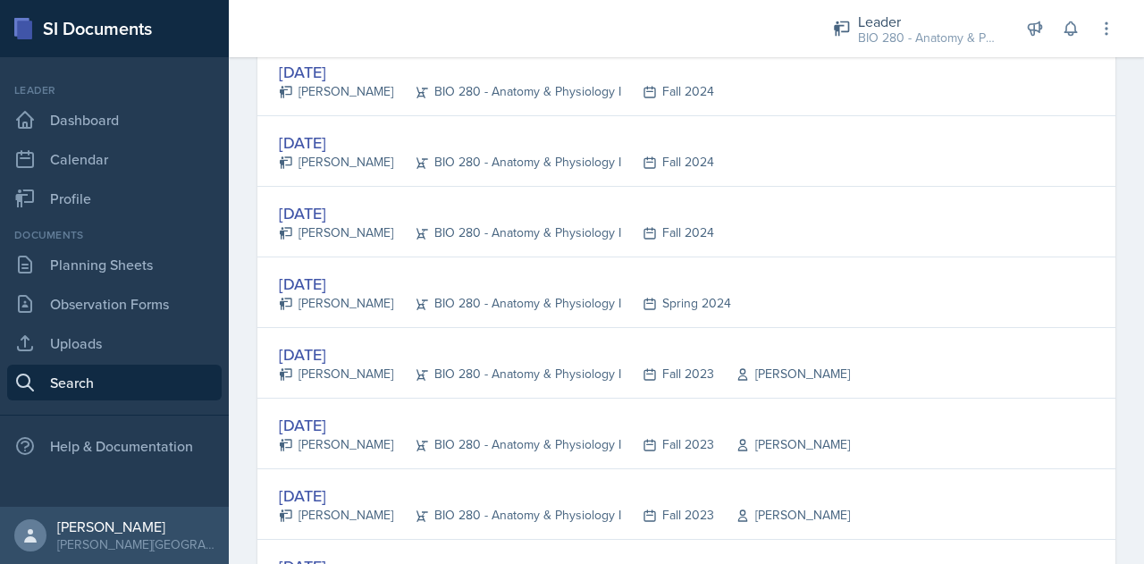
scroll to position [1019, 0]
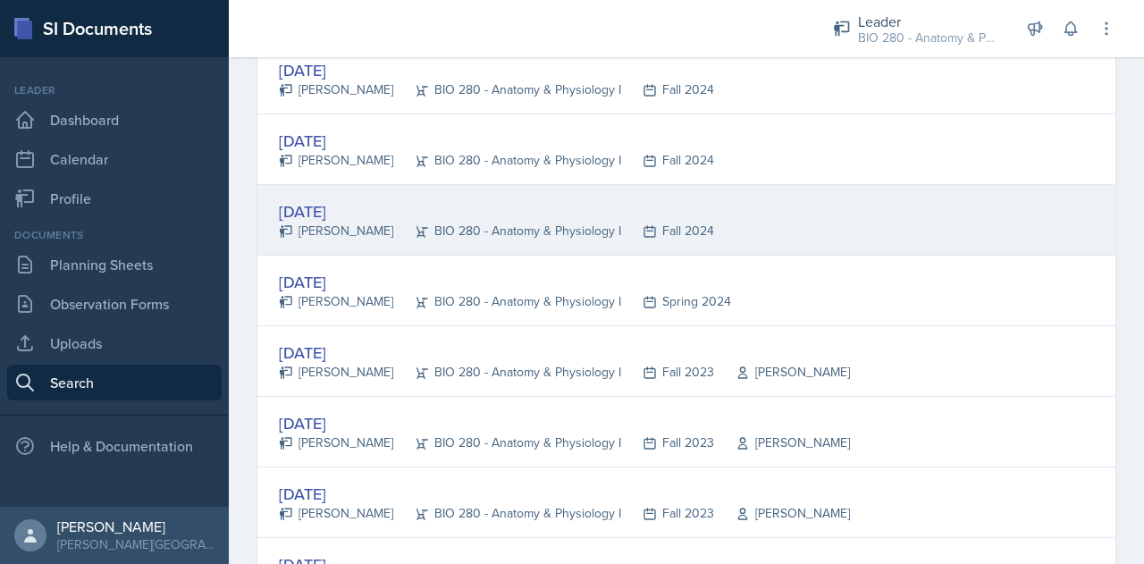
click at [331, 199] on div "[DATE]" at bounding box center [496, 211] width 435 height 24
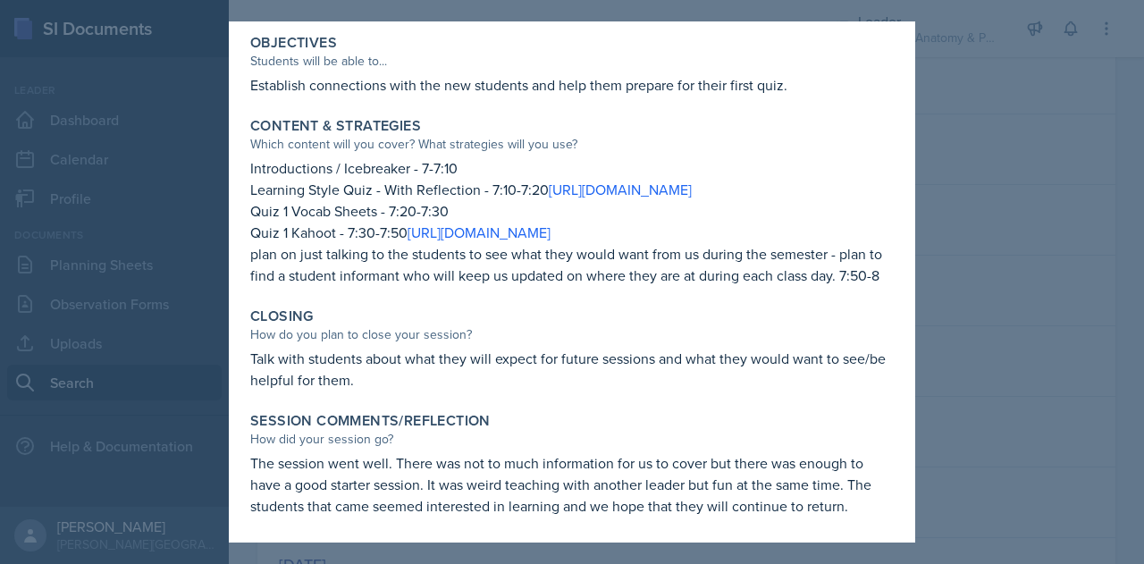
scroll to position [551, 0]
click at [1018, 231] on div at bounding box center [572, 282] width 1144 height 564
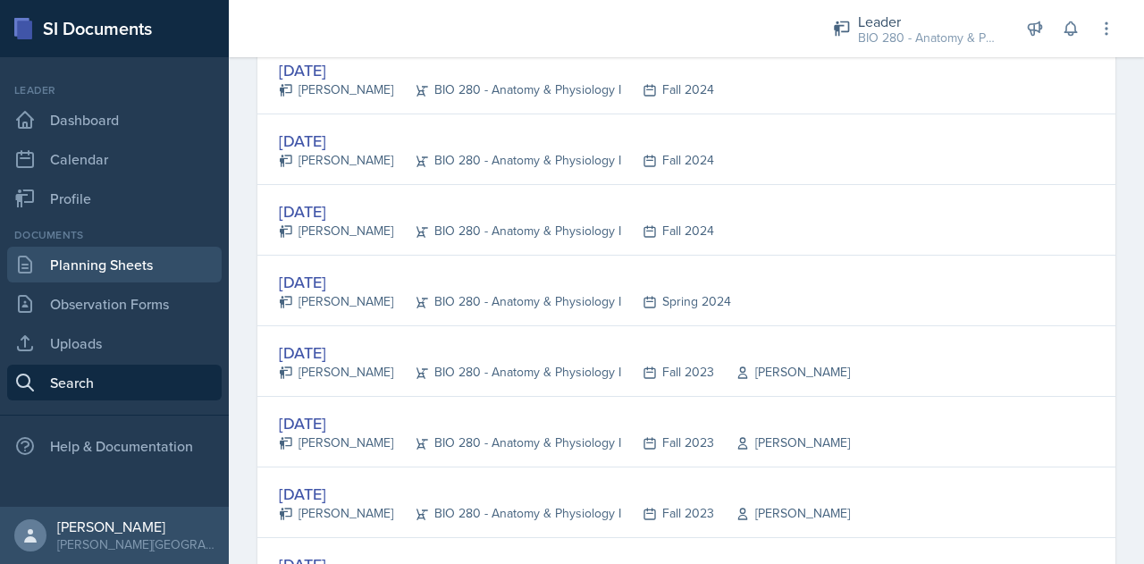
click at [113, 269] on link "Planning Sheets" at bounding box center [114, 265] width 214 height 36
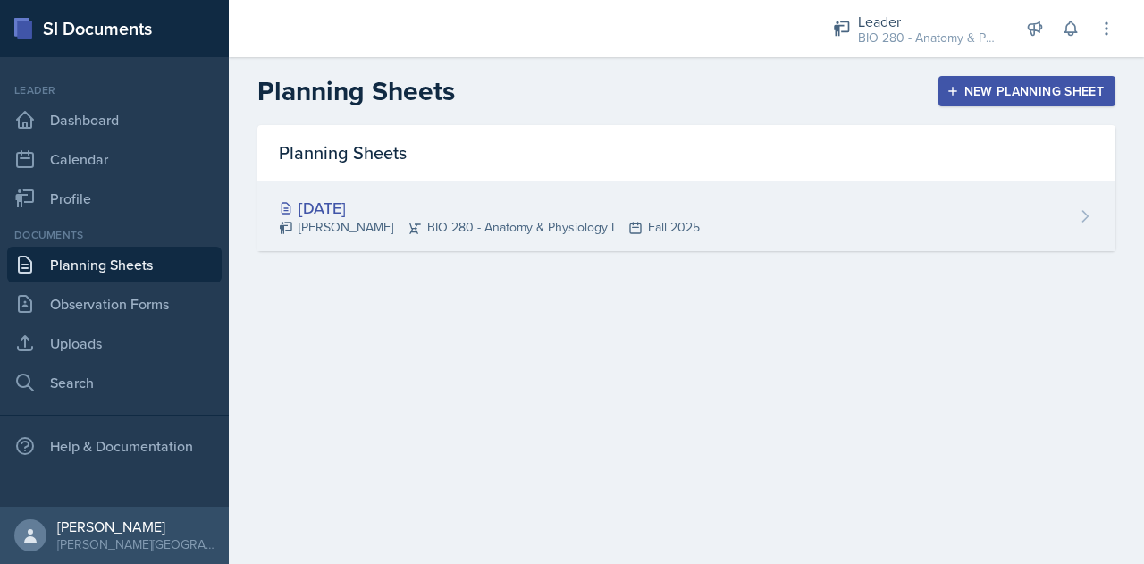
click at [461, 205] on div "[DATE]" at bounding box center [489, 208] width 421 height 24
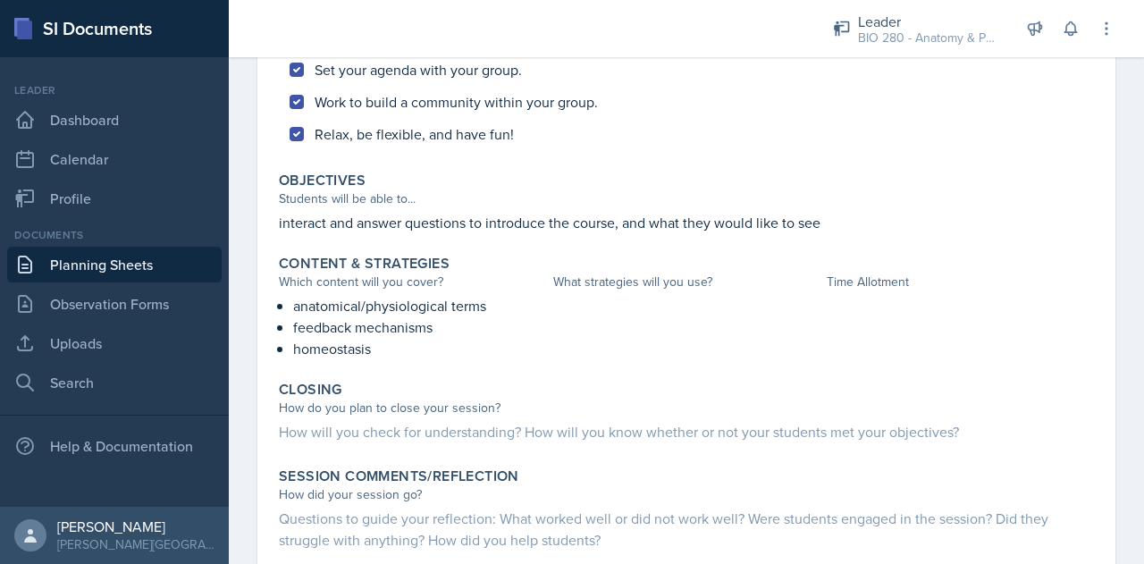
scroll to position [569, 0]
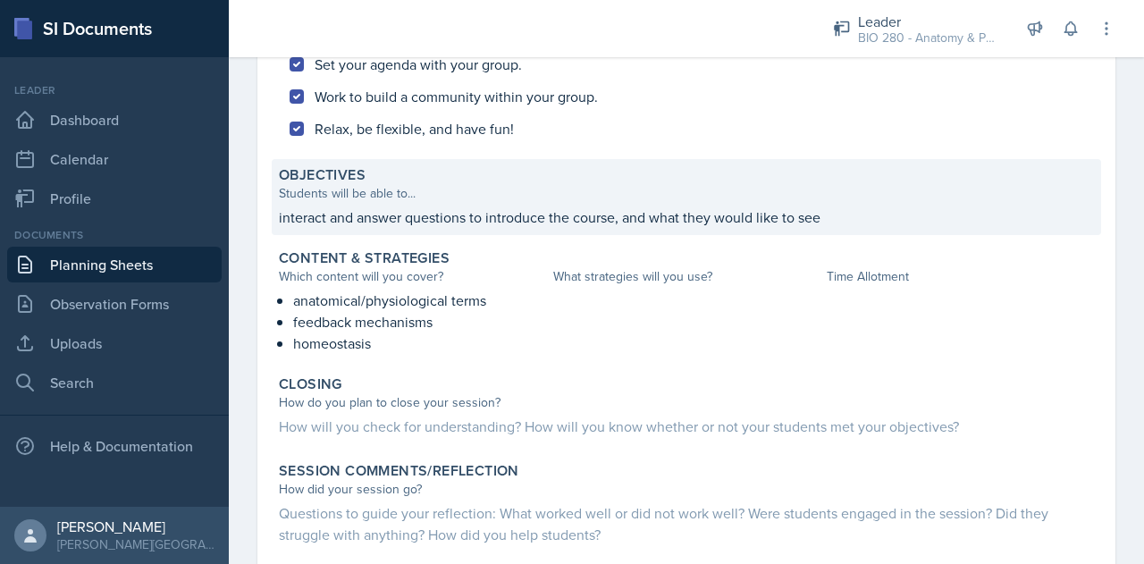
click at [447, 219] on p "interact and answer questions to introduce the course, and what they would like…" at bounding box center [686, 216] width 815 height 21
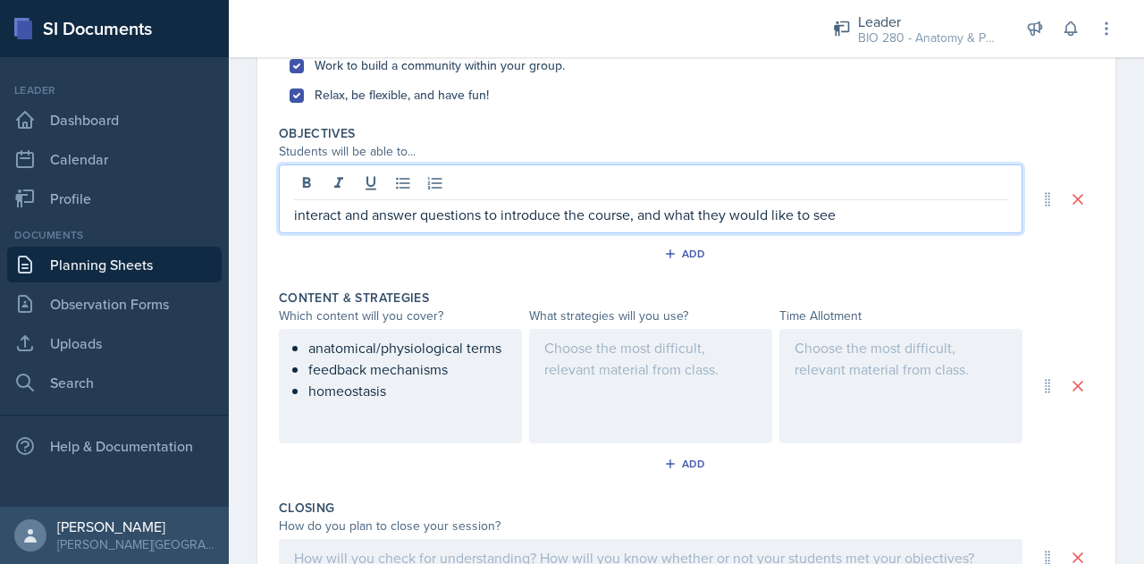
click at [851, 180] on div "interact and answer questions to introduce the course, and what they would like…" at bounding box center [651, 198] width 744 height 69
click at [467, 400] on div "anatomical/physiological terms feedback mechanisms homeostasis" at bounding box center [400, 386] width 243 height 114
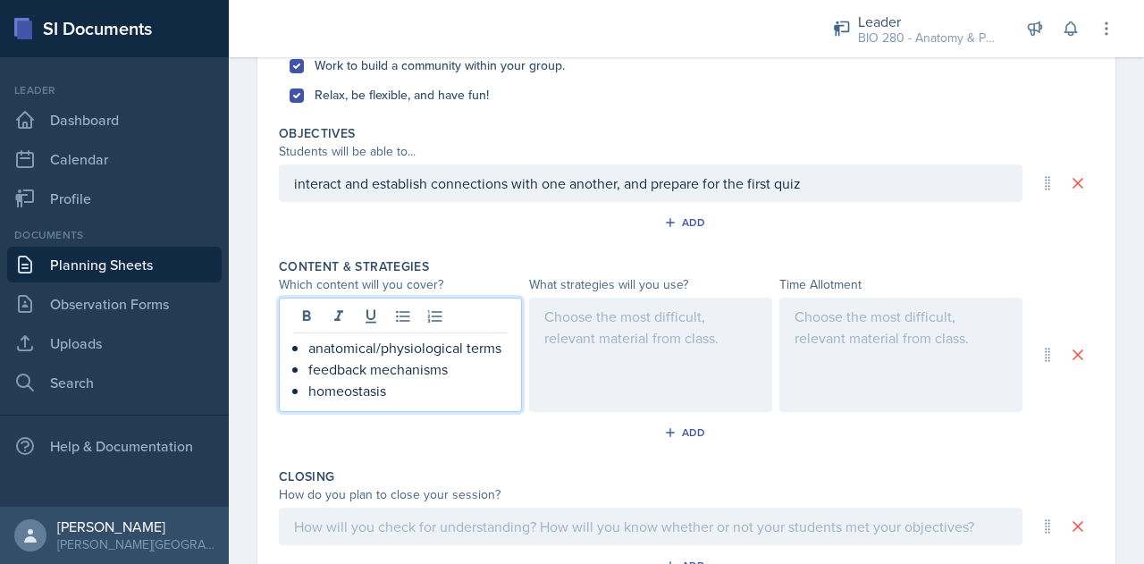
scroll to position [601, 0]
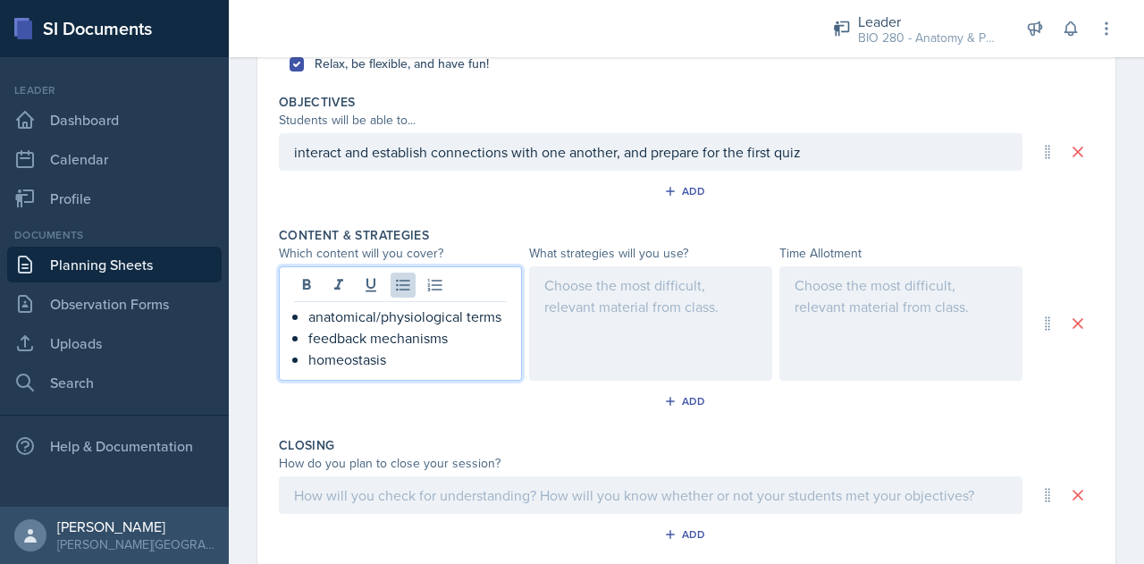
drag, startPoint x: 413, startPoint y: 358, endPoint x: 315, endPoint y: 332, distance: 101.0
drag, startPoint x: 315, startPoint y: 332, endPoint x: 453, endPoint y: 366, distance: 141.8
click at [453, 366] on p "homeostasis" at bounding box center [407, 359] width 198 height 21
click at [305, 317] on div "anatomical/physiological terms feedback mechanisms homeostasis" at bounding box center [400, 338] width 213 height 64
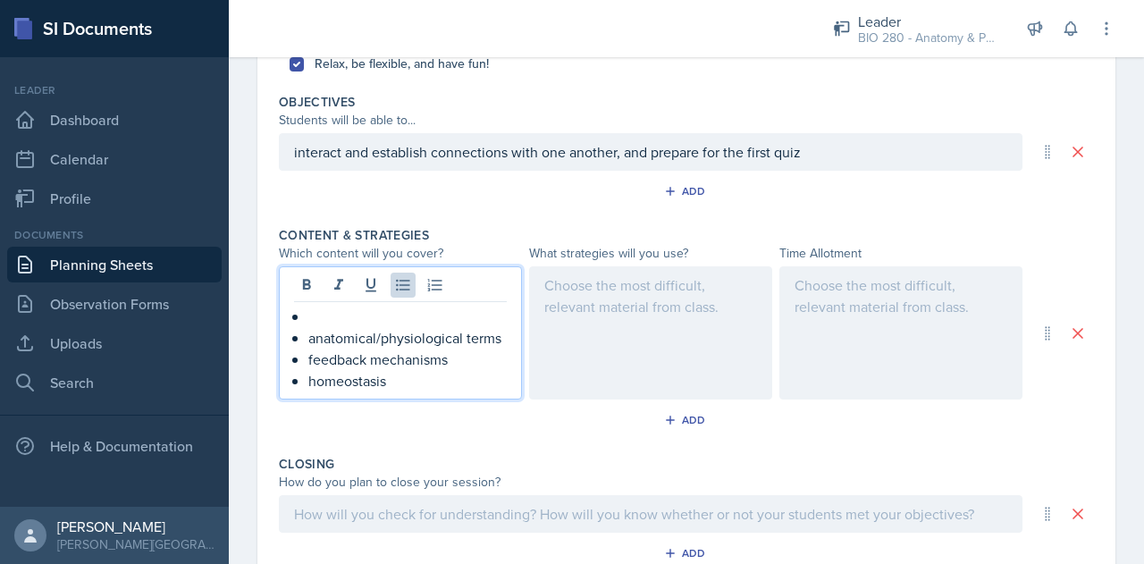
click at [320, 316] on p at bounding box center [407, 316] width 198 height 21
click at [597, 283] on div at bounding box center [650, 332] width 243 height 133
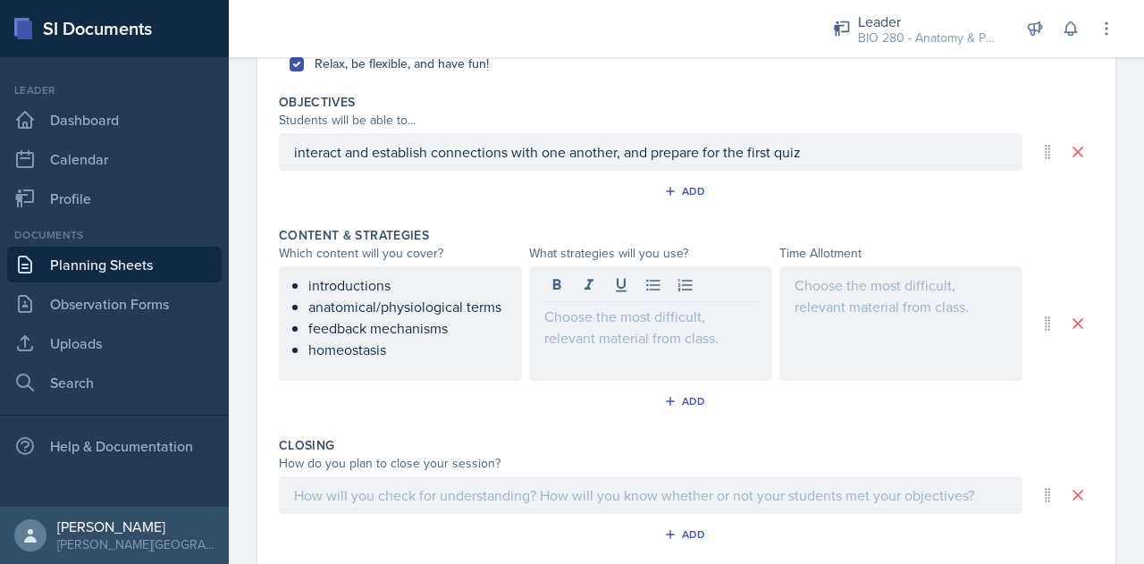
click at [662, 285] on div at bounding box center [650, 287] width 213 height 29
click at [649, 285] on icon at bounding box center [653, 285] width 18 height 18
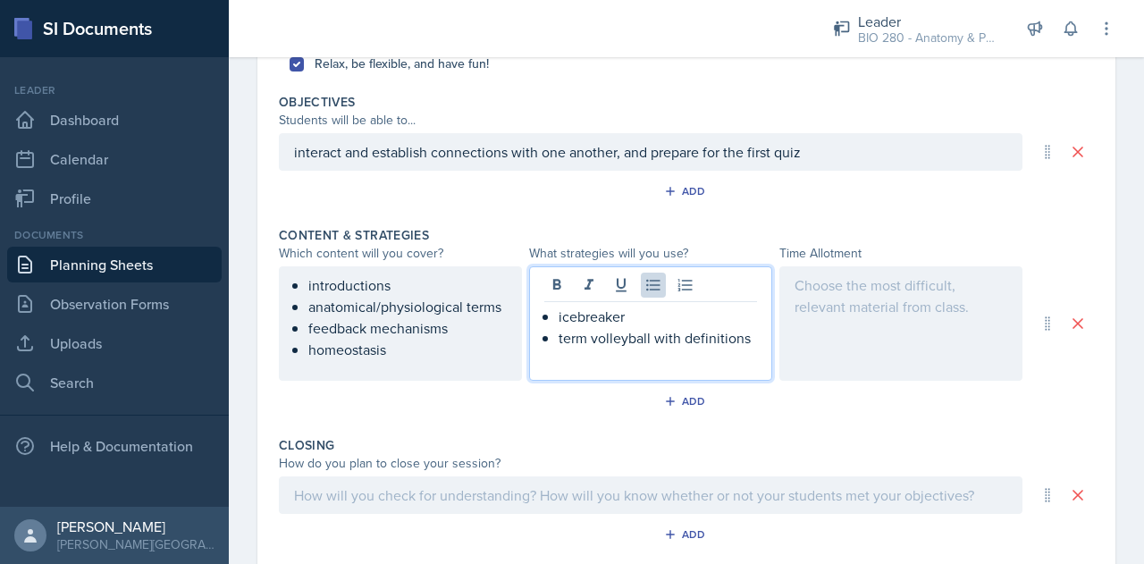
click at [684, 339] on p "term volleyball with definitions" at bounding box center [658, 337] width 198 height 21
click at [676, 364] on p "term volleyball with terms and definitions" at bounding box center [658, 348] width 198 height 43
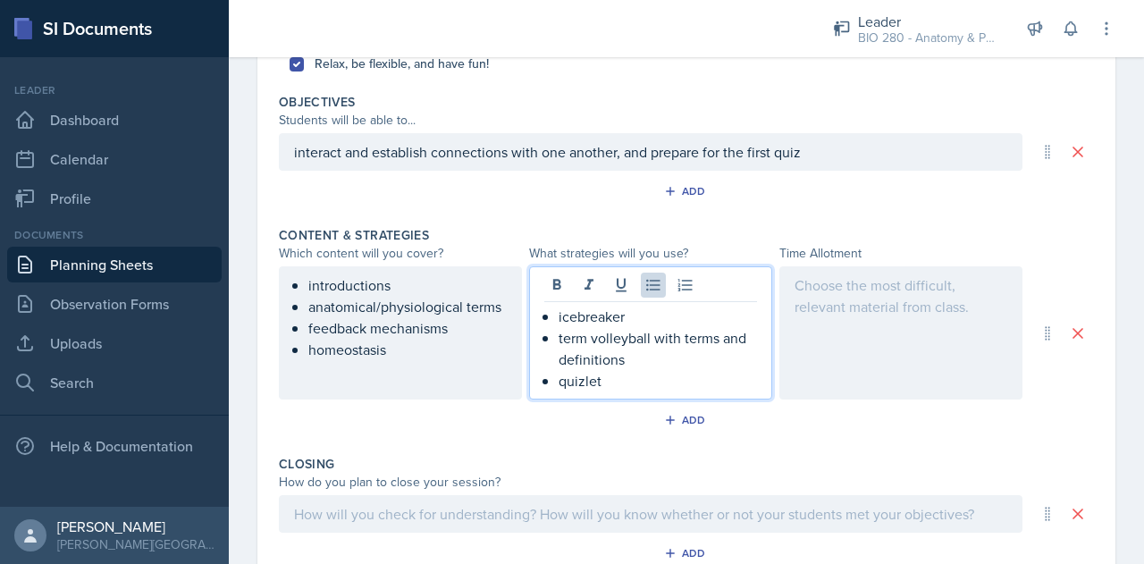
click at [875, 290] on div at bounding box center [900, 332] width 243 height 133
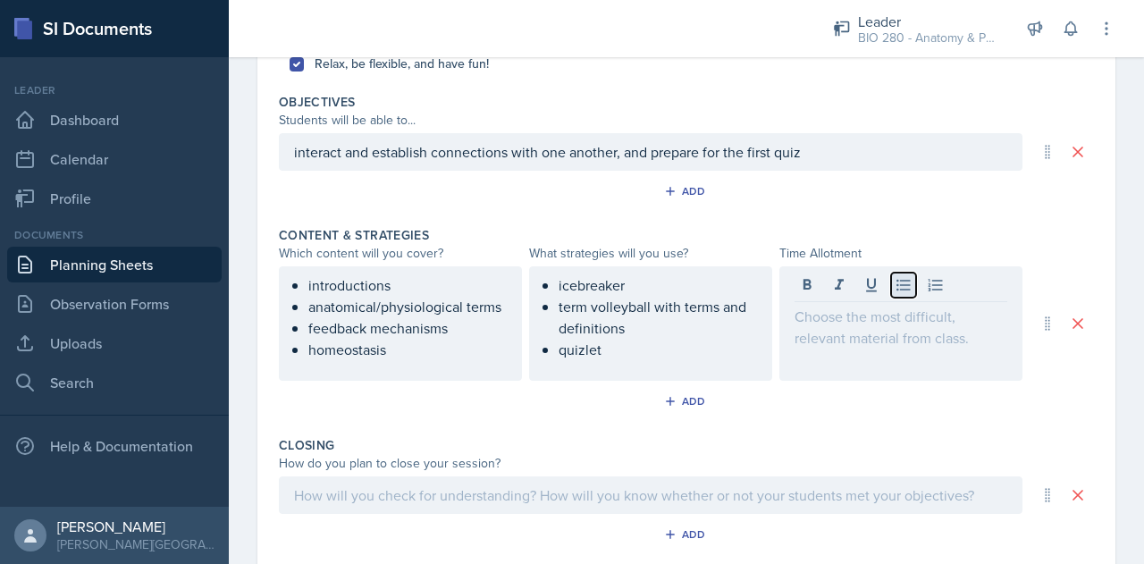
click at [892, 292] on button at bounding box center [903, 285] width 25 height 25
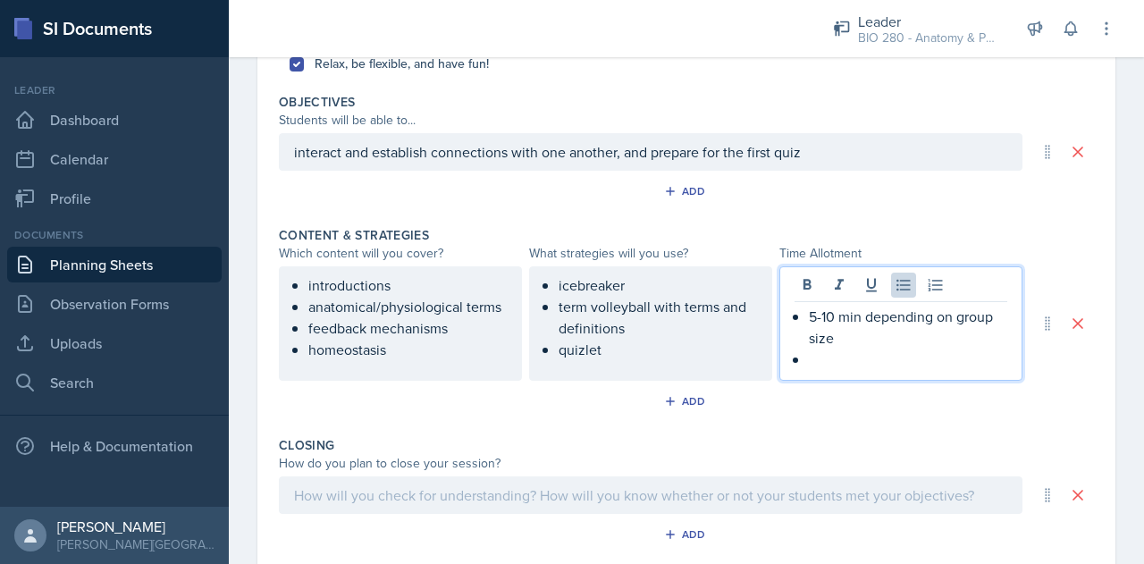
click at [624, 331] on p "term volleyball with terms and definitions" at bounding box center [658, 317] width 198 height 43
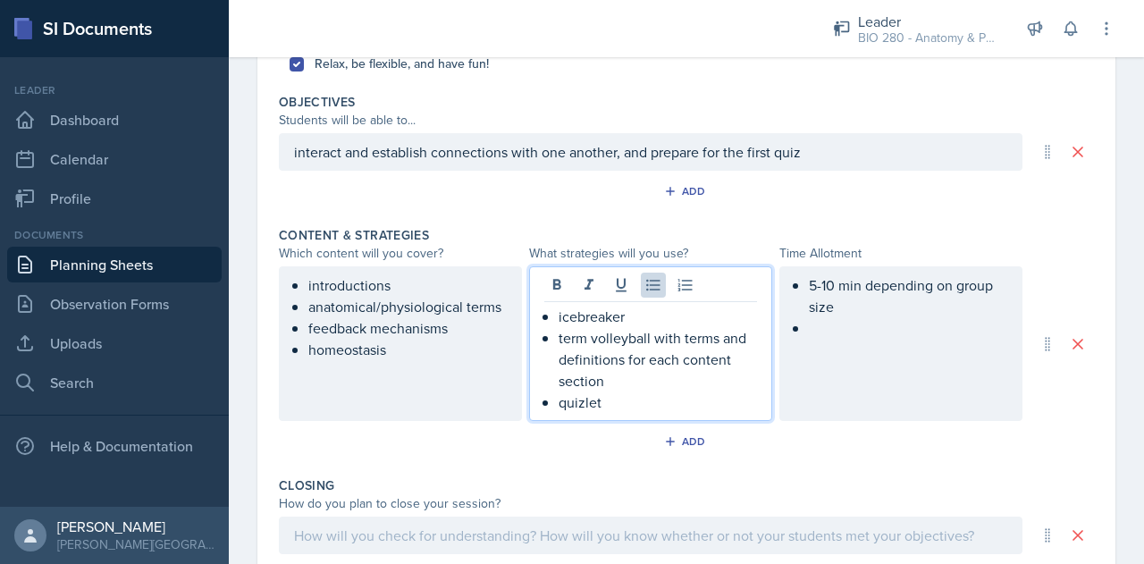
click at [627, 315] on p "icebreaker" at bounding box center [658, 316] width 198 height 21
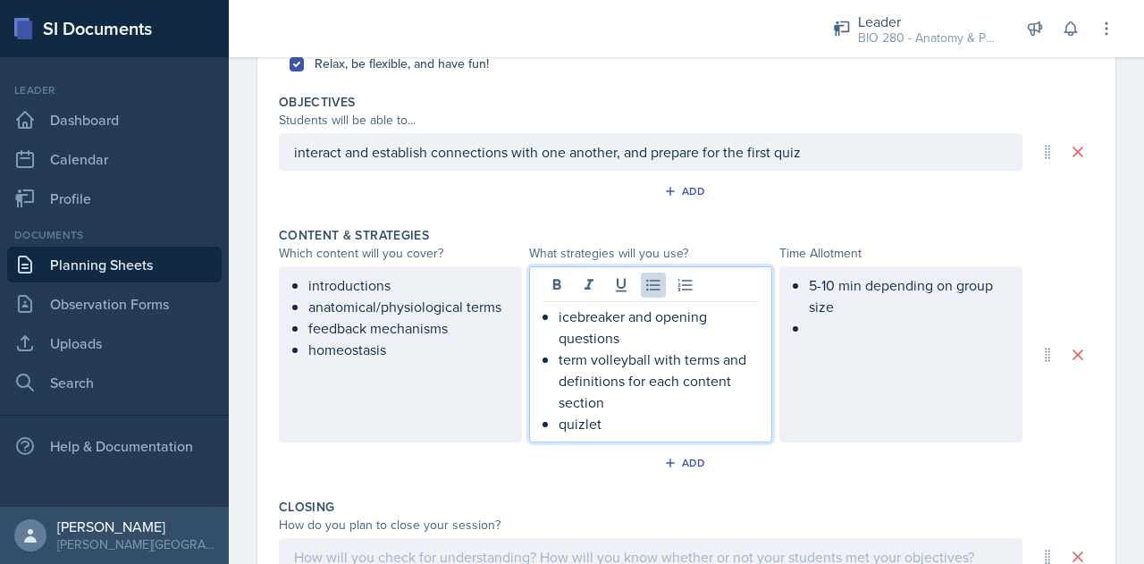
click at [567, 416] on p "quizlet" at bounding box center [658, 423] width 198 height 21
click at [563, 416] on p "quizlet" at bounding box center [658, 423] width 198 height 21
click at [622, 418] on p "Quizlet" at bounding box center [658, 423] width 198 height 21
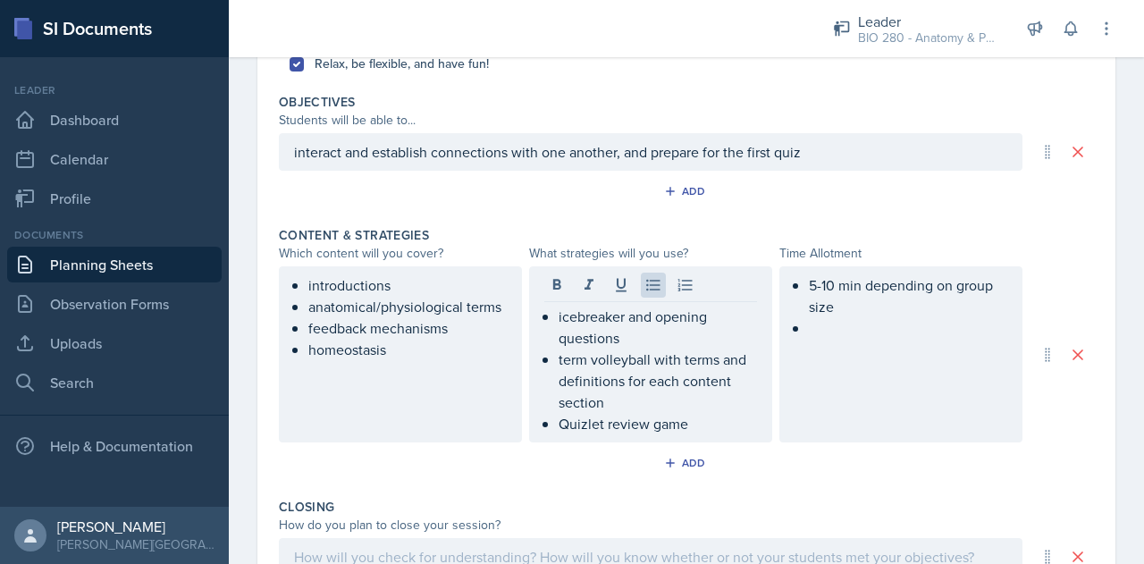
click at [827, 336] on div "5-10 min depending on group size" at bounding box center [900, 354] width 243 height 176
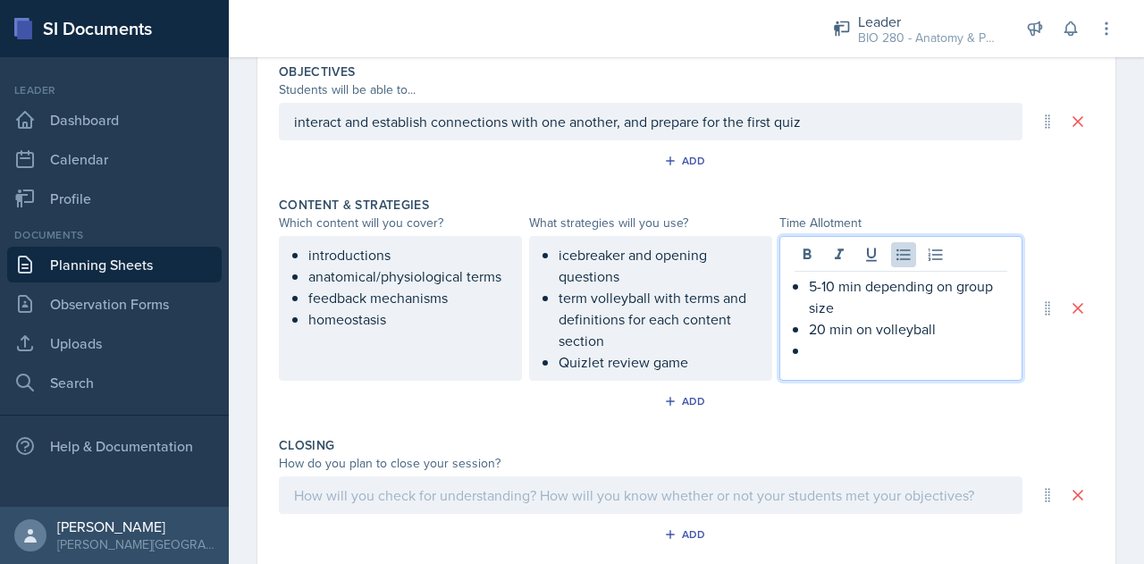
click at [815, 331] on p "20 min on volleyball" at bounding box center [908, 328] width 198 height 21
click at [835, 348] on p at bounding box center [908, 350] width 198 height 21
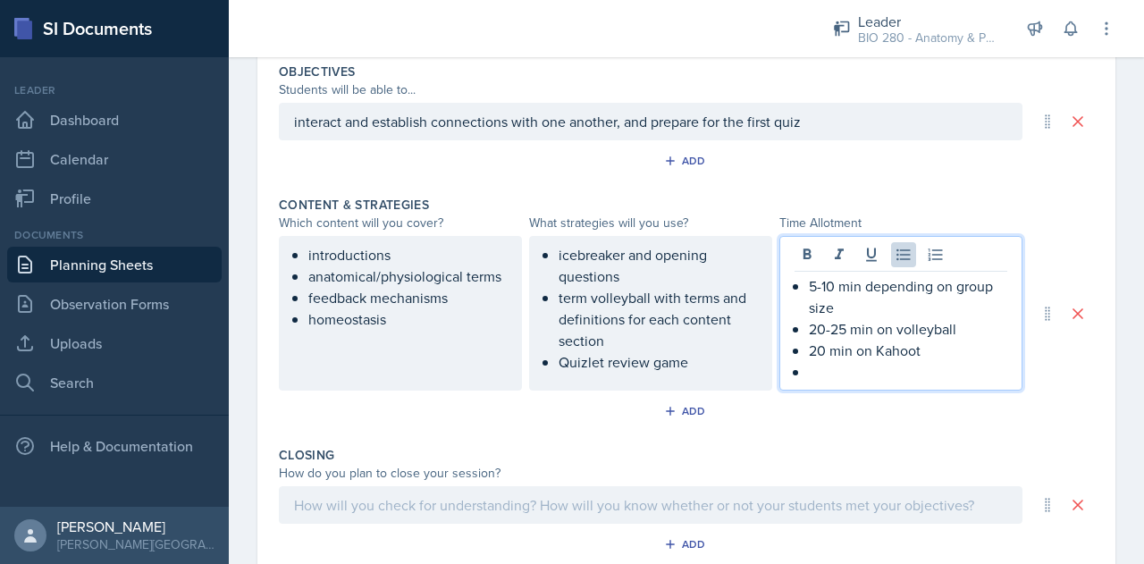
click at [809, 372] on p at bounding box center [908, 371] width 198 height 21
click at [570, 360] on ul "icebreaker and opening questions term volleyball with terms and definitions for…" at bounding box center [658, 308] width 198 height 129
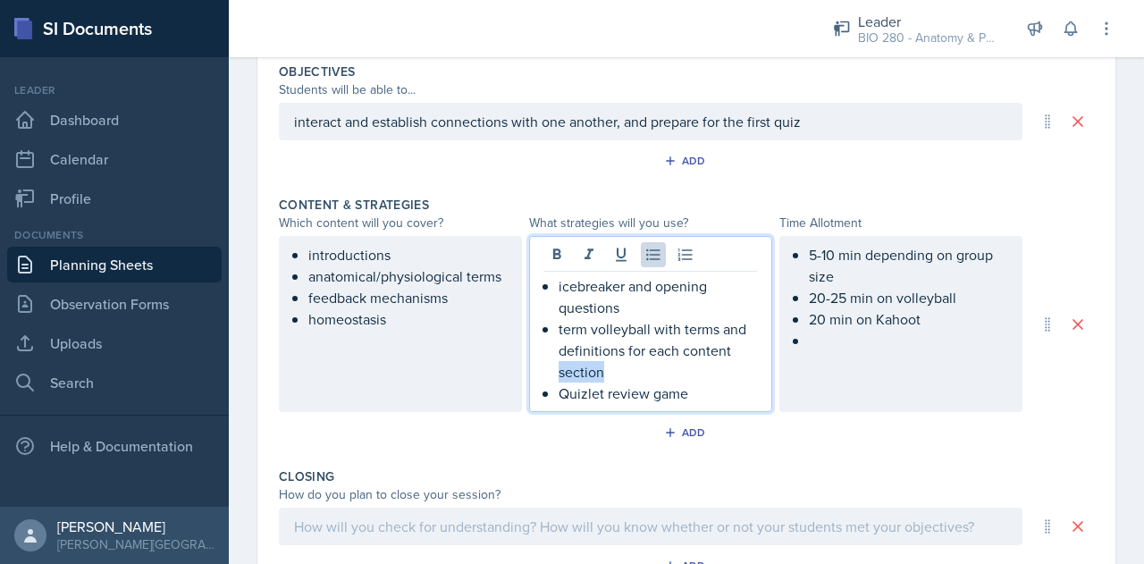
click at [570, 360] on p "term volleyball with terms and definitions for each content section" at bounding box center [658, 350] width 198 height 64
click at [565, 398] on p "Quizlet review game" at bounding box center [658, 393] width 198 height 21
click at [697, 395] on p "Kahoot review game" at bounding box center [658, 393] width 198 height 21
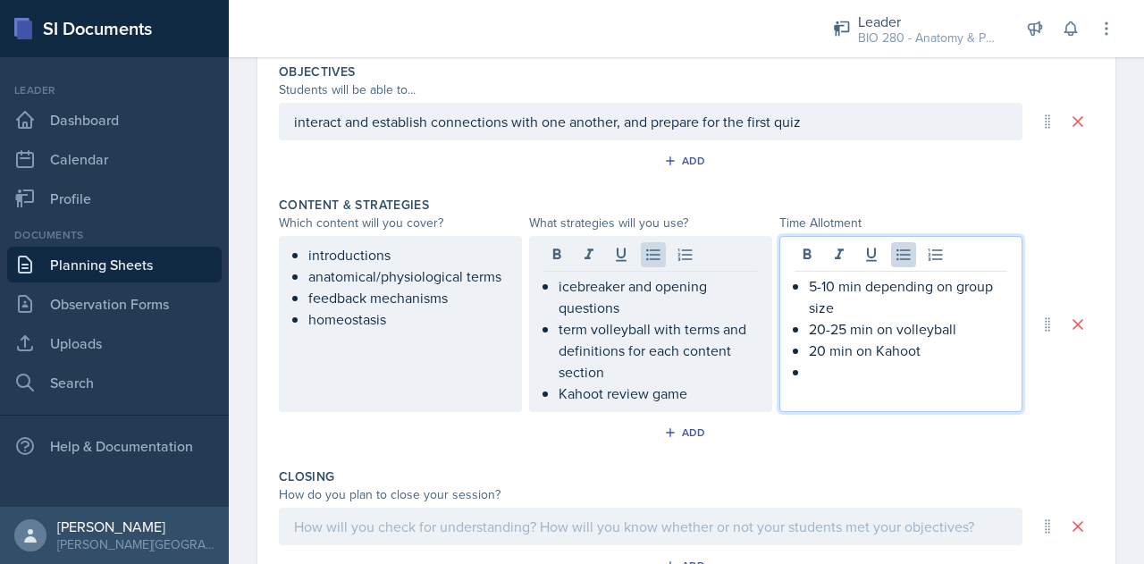
click at [896, 330] on ul "5-10 min depending on group size 20-25 min on volleyball 20 min on Kahoot" at bounding box center [908, 328] width 198 height 107
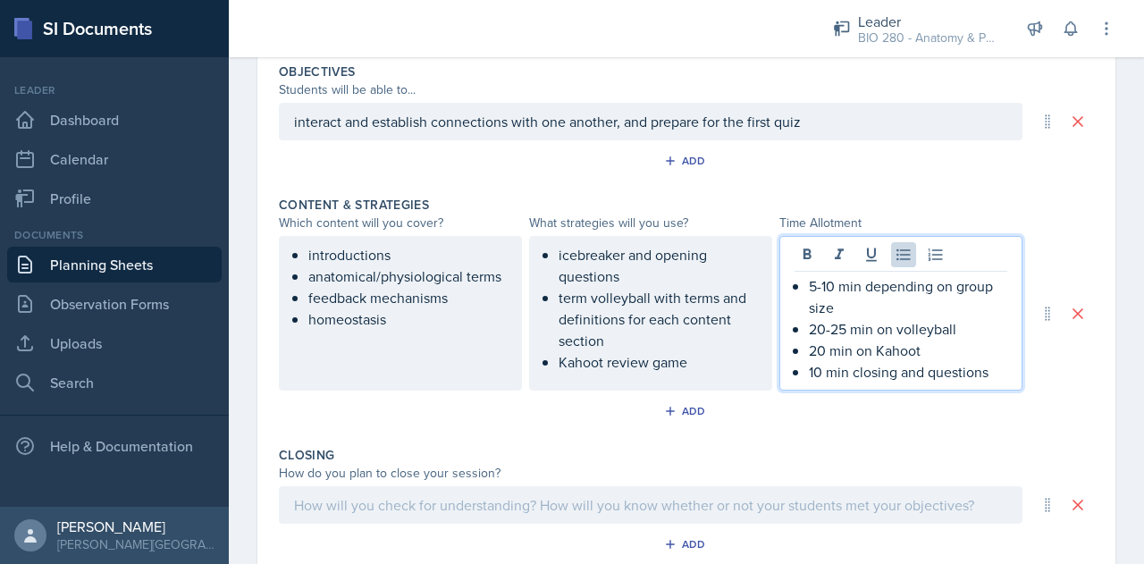
click at [786, 510] on div at bounding box center [651, 505] width 744 height 38
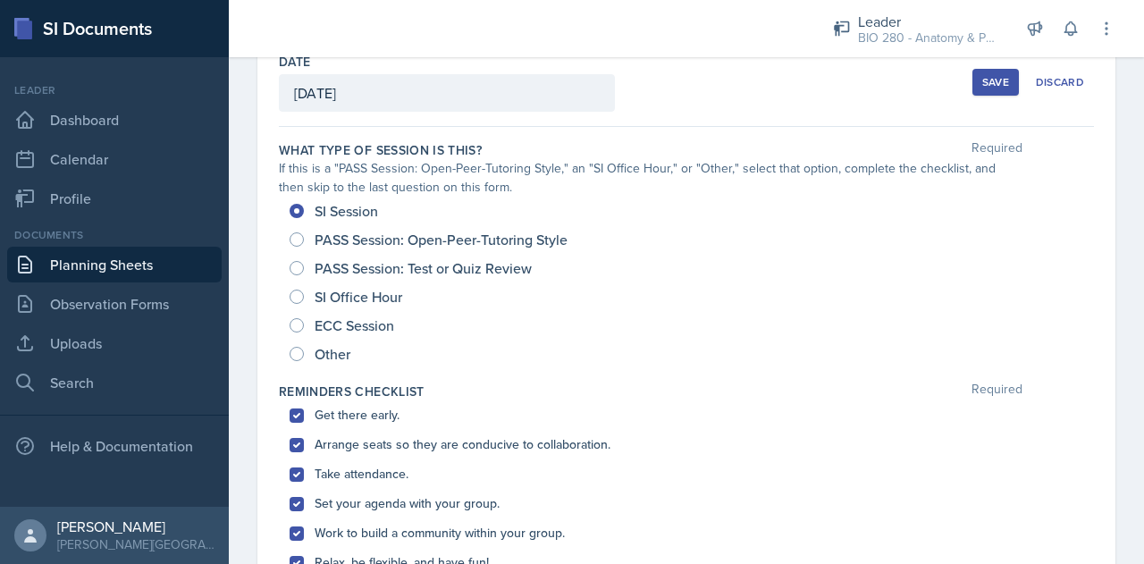
scroll to position [0, 0]
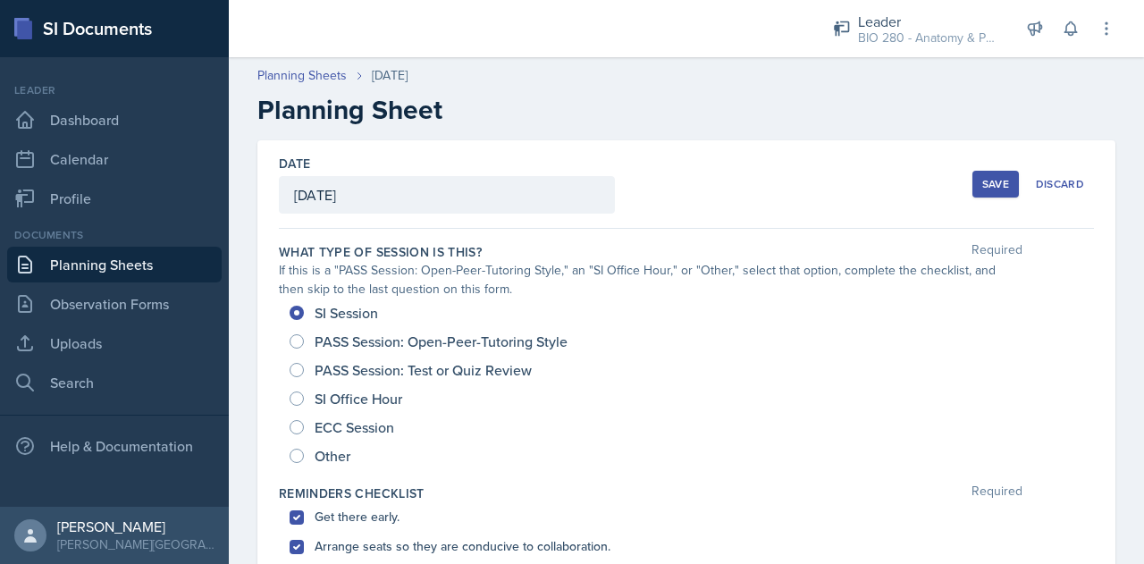
click at [985, 172] on button "Save" at bounding box center [995, 184] width 46 height 27
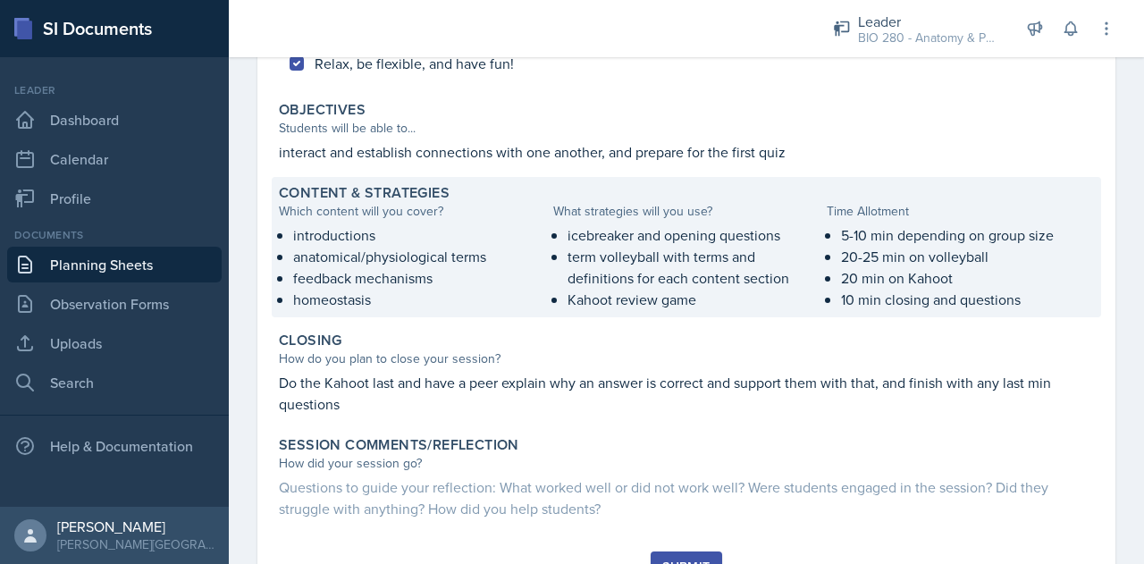
scroll to position [715, 0]
